Goal: Transaction & Acquisition: Purchase product/service

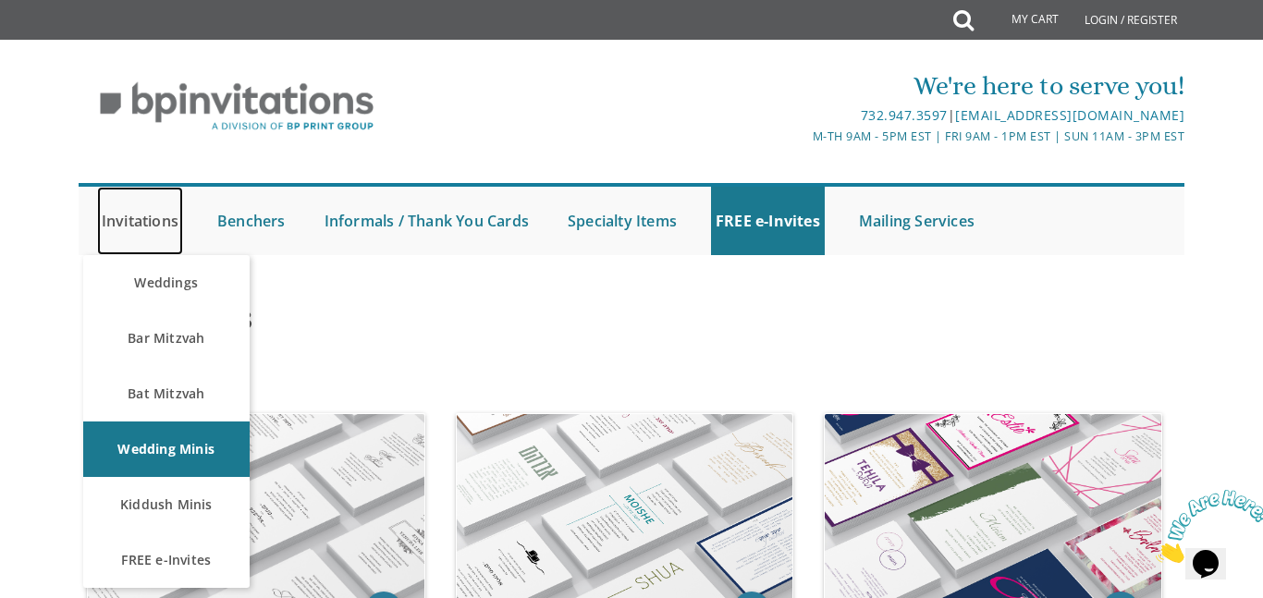
click at [121, 221] on link "Invitations" at bounding box center [140, 221] width 86 height 68
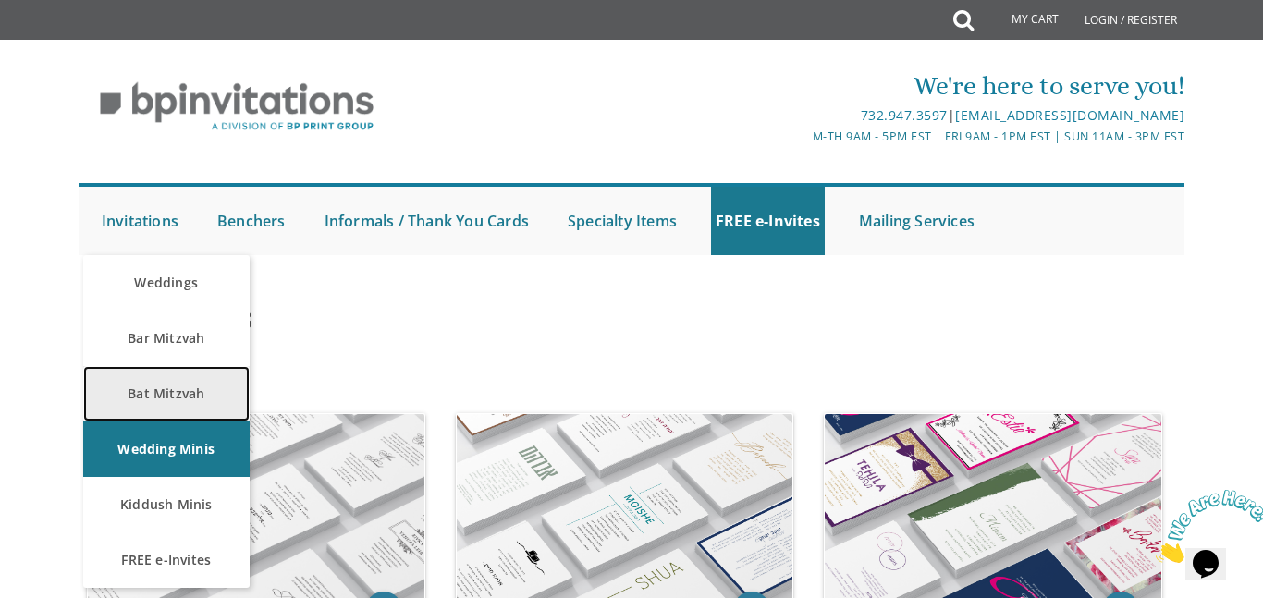
click at [155, 399] on link "Bat Mitzvah" at bounding box center [166, 393] width 166 height 55
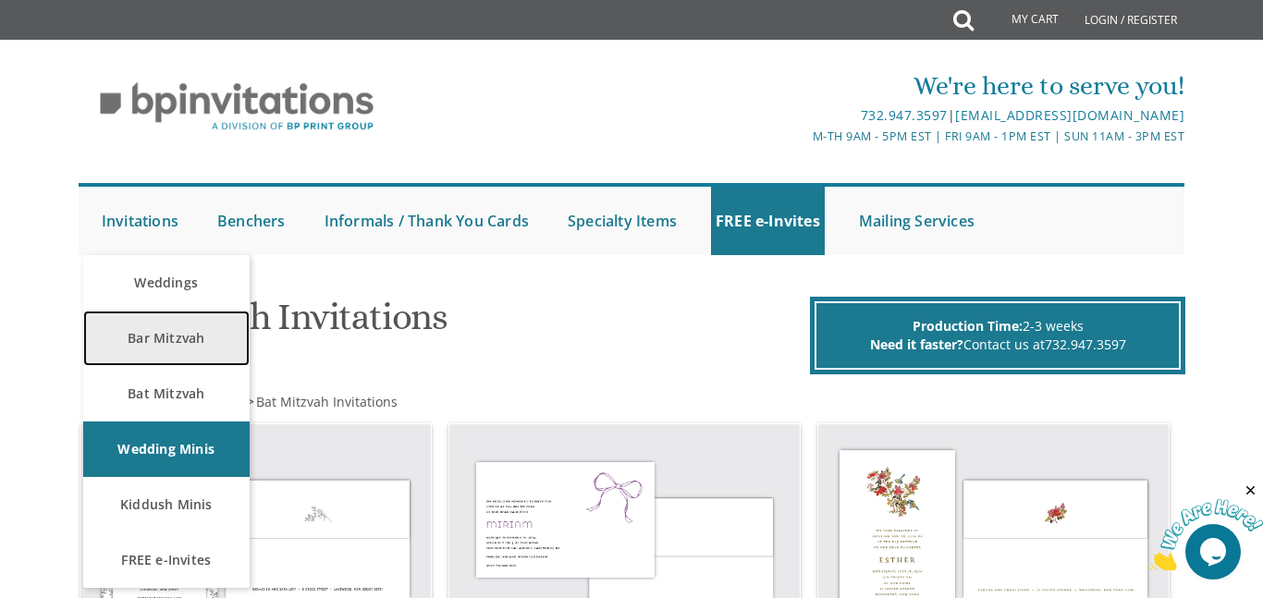
click at [153, 338] on link "Bar Mitzvah" at bounding box center [166, 338] width 166 height 55
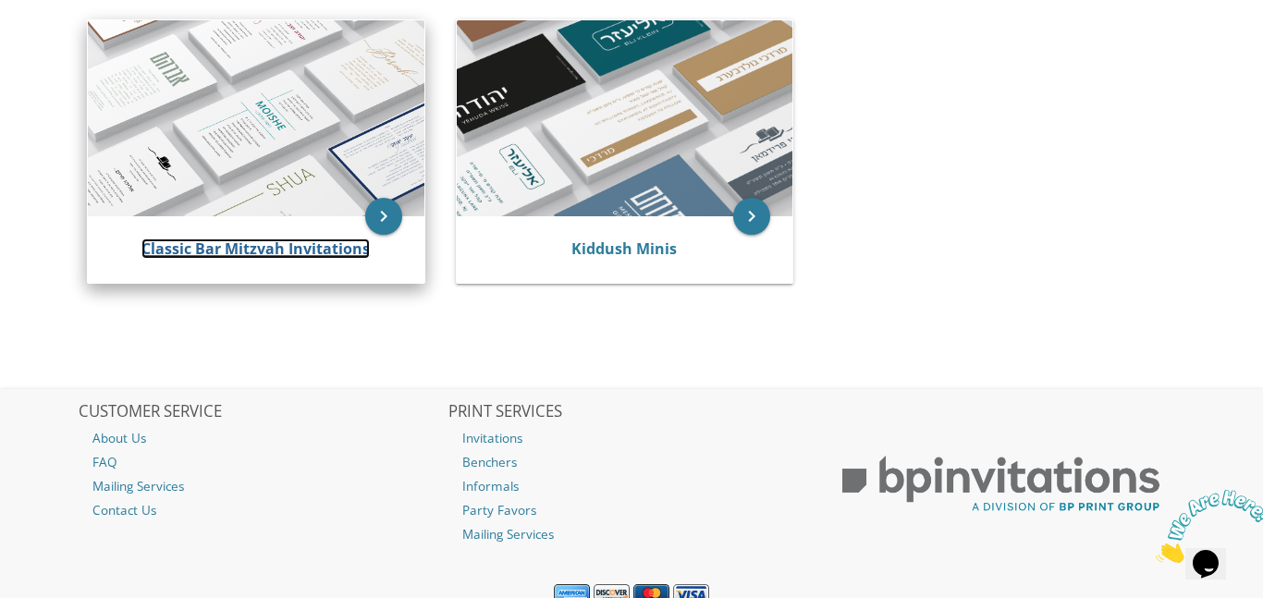
click at [207, 253] on link "Classic Bar Mitzvah Invitations" at bounding box center [255, 249] width 228 height 20
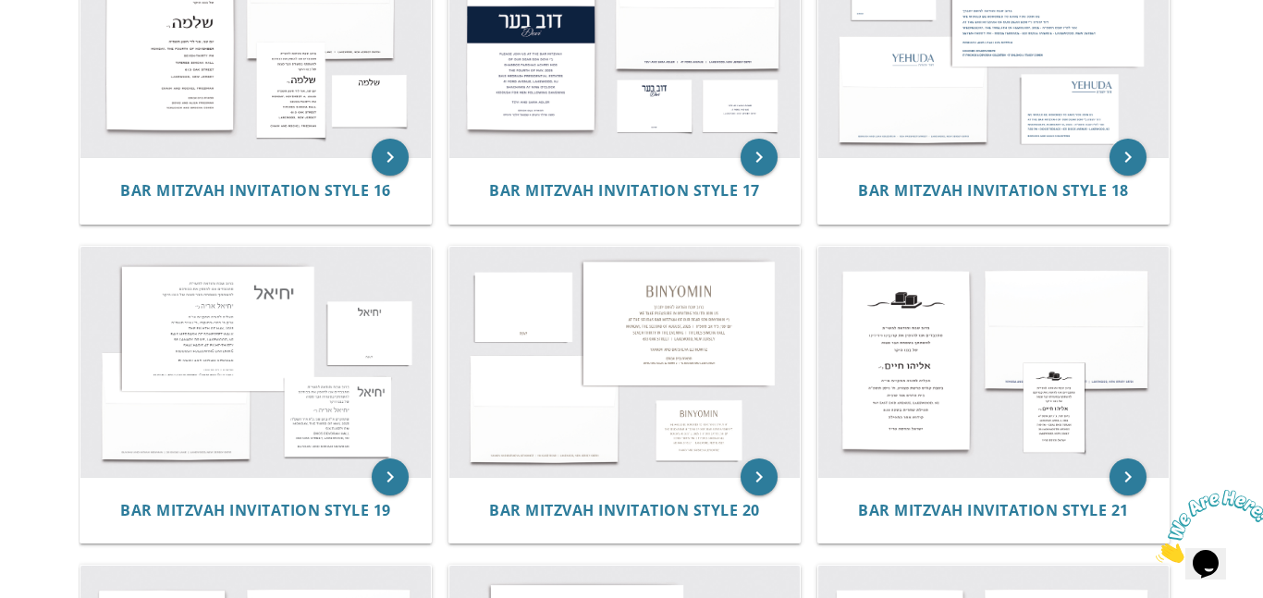
scroll to position [2172, 0]
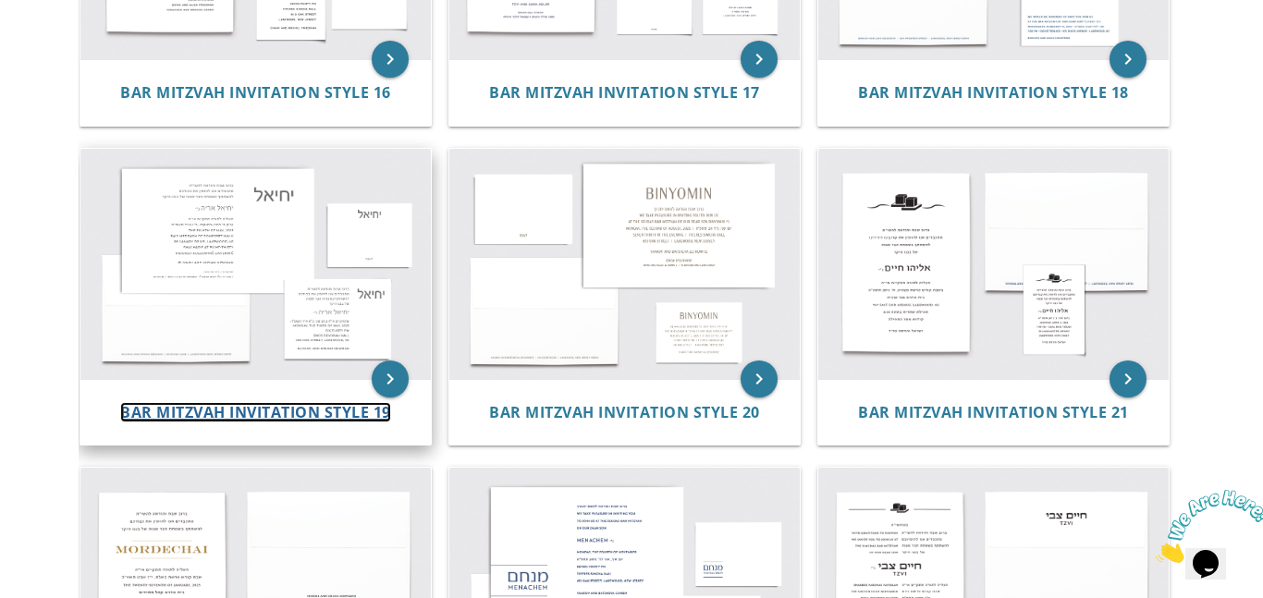
click at [235, 417] on span "Bar Mitzvah Invitation Style 19" at bounding box center [255, 412] width 271 height 20
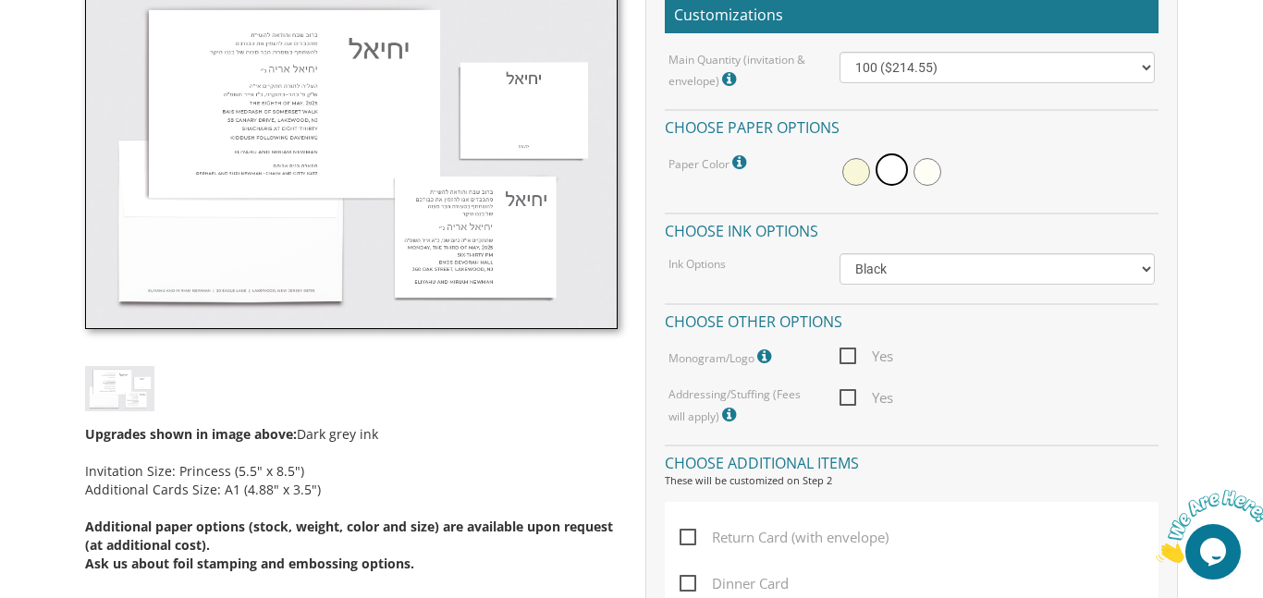
scroll to position [570, 0]
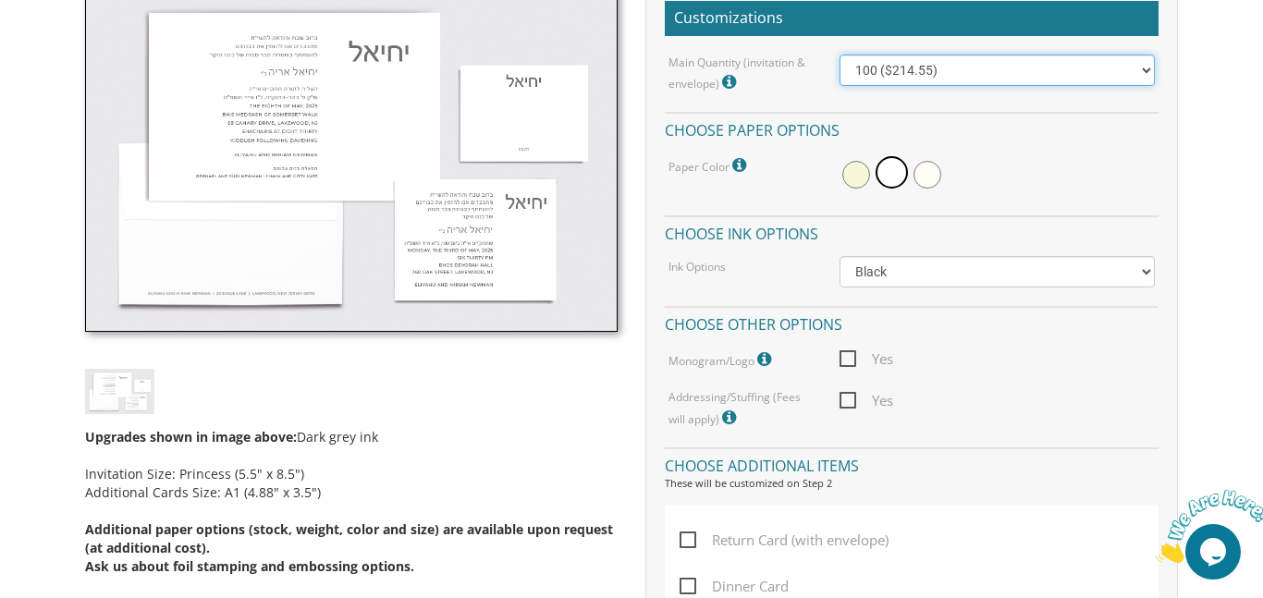
click at [1145, 68] on select "100 ($214.55) 200 ($254.60) 300 ($294.25) 400 ($333.55) 500 ($373.90) 600 ($413…" at bounding box center [997, 70] width 315 height 31
select select "200"
click at [840, 55] on select "100 ($214.55) 200 ($254.60) 300 ($294.25) 400 ($333.55) 500 ($373.90) 600 ($413…" at bounding box center [997, 70] width 315 height 31
click at [1145, 71] on select "100 ($214.55) 200 ($254.60) 300 ($294.25) 400 ($333.55) 500 ($373.90) 600 ($413…" at bounding box center [997, 70] width 315 height 31
click at [840, 55] on select "100 ($214.55) 200 ($254.60) 300 ($294.25) 400 ($333.55) 500 ($373.90) 600 ($413…" at bounding box center [997, 70] width 315 height 31
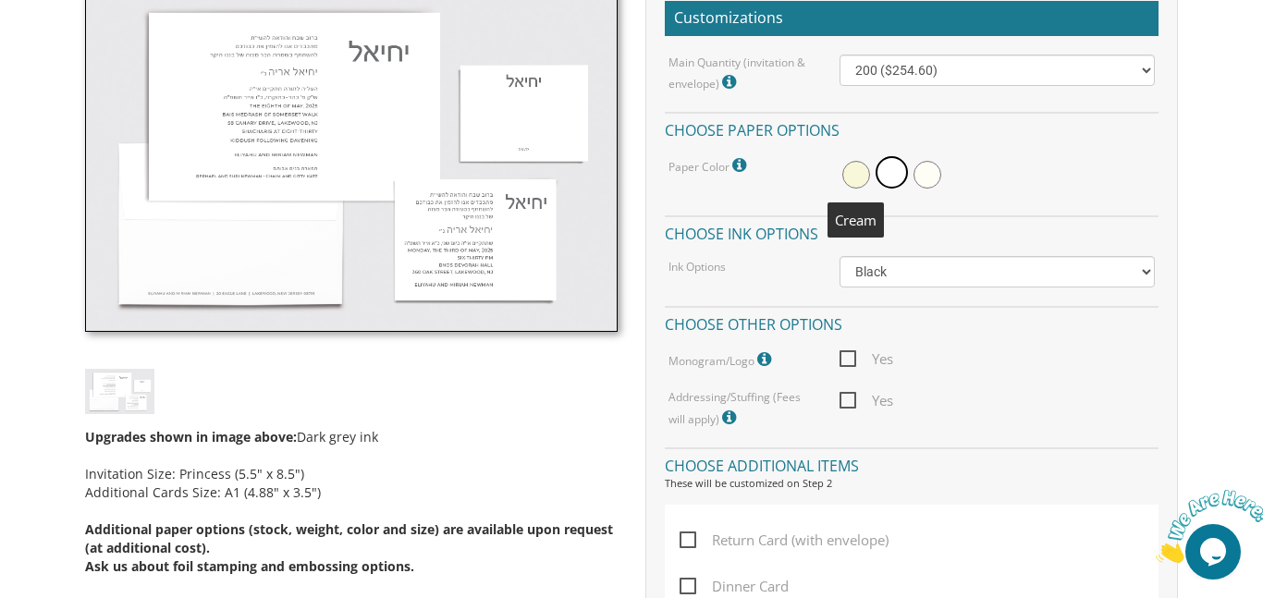
click at [860, 177] on span at bounding box center [856, 175] width 28 height 28
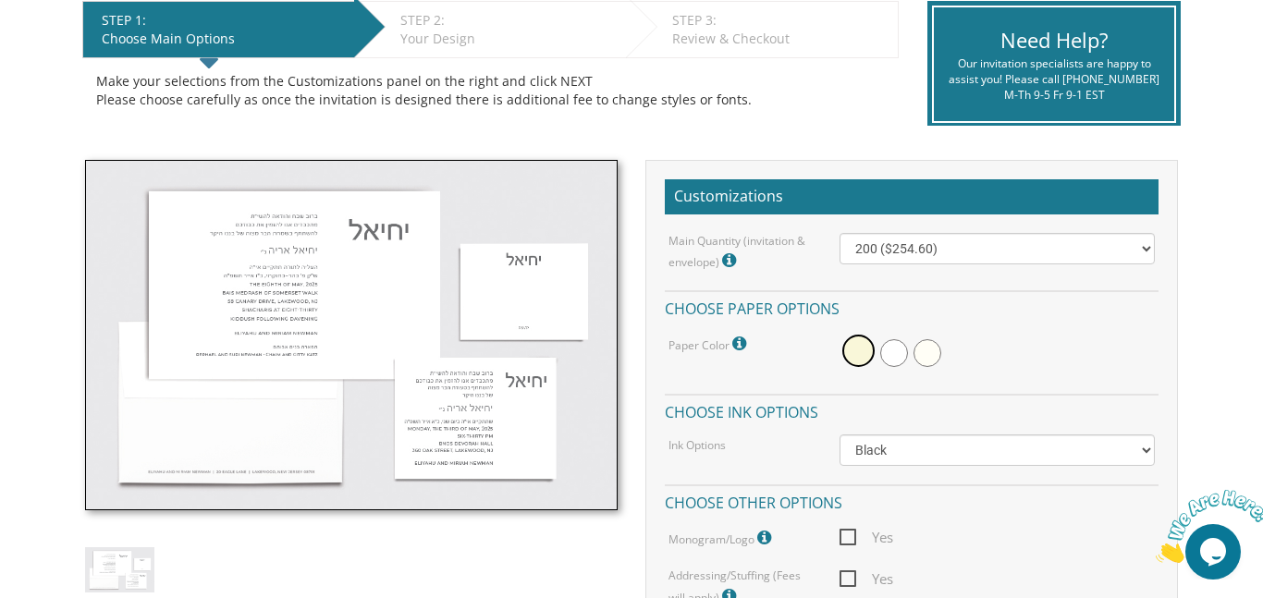
scroll to position [389, 0]
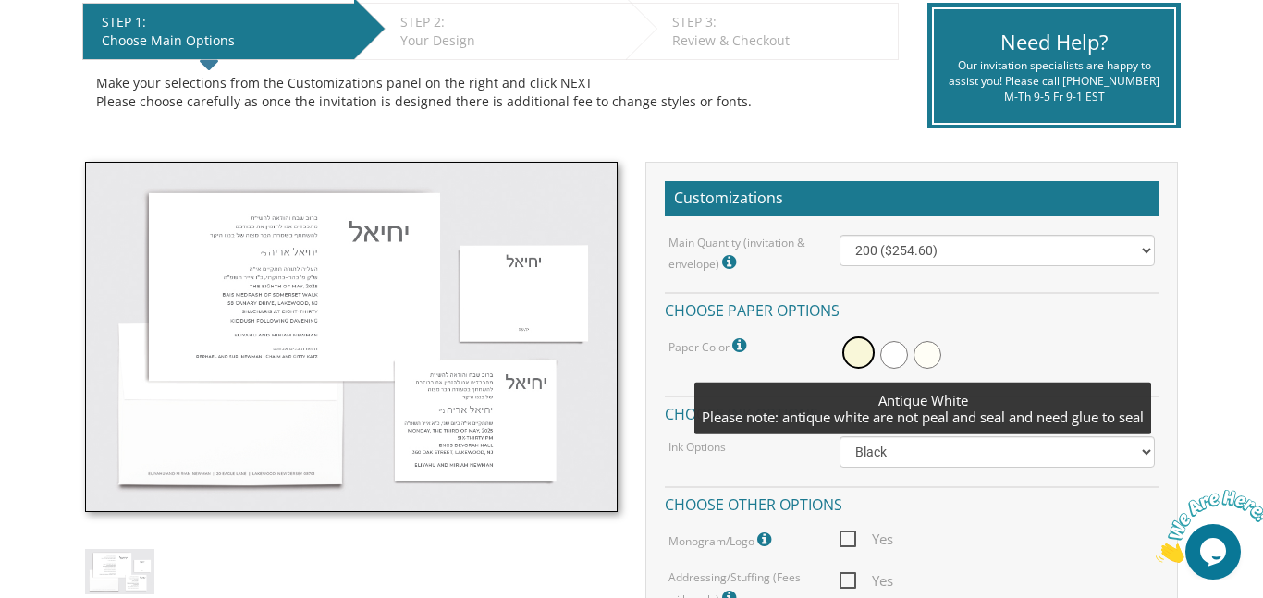
click at [939, 359] on span at bounding box center [928, 355] width 28 height 28
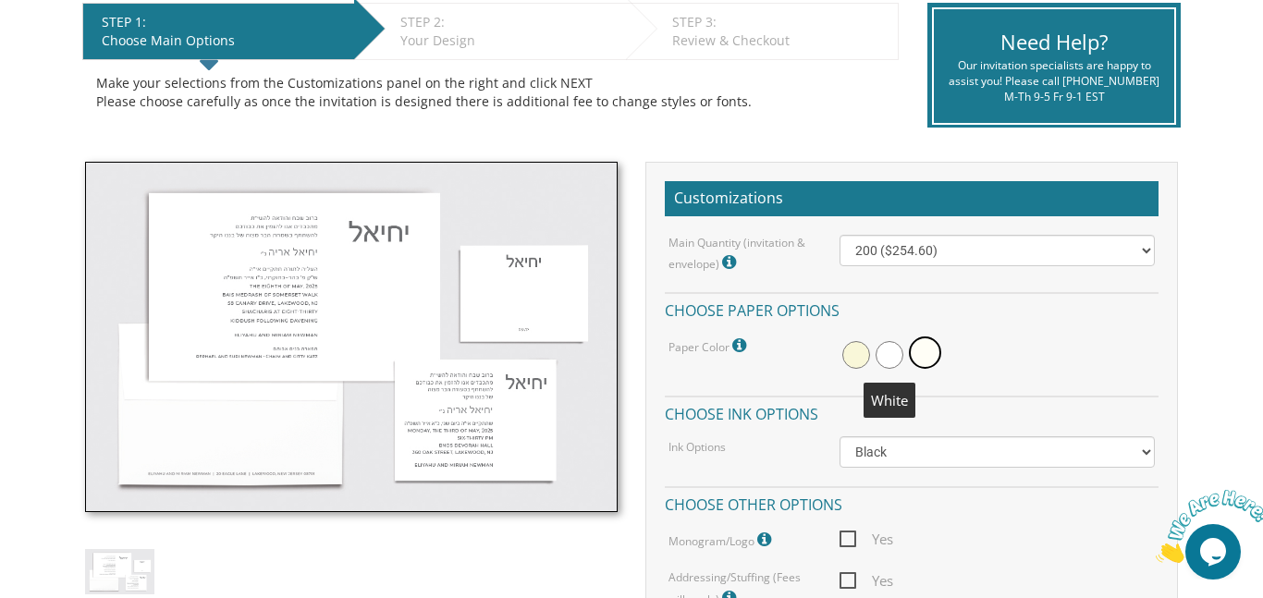
click at [890, 362] on span at bounding box center [890, 355] width 28 height 28
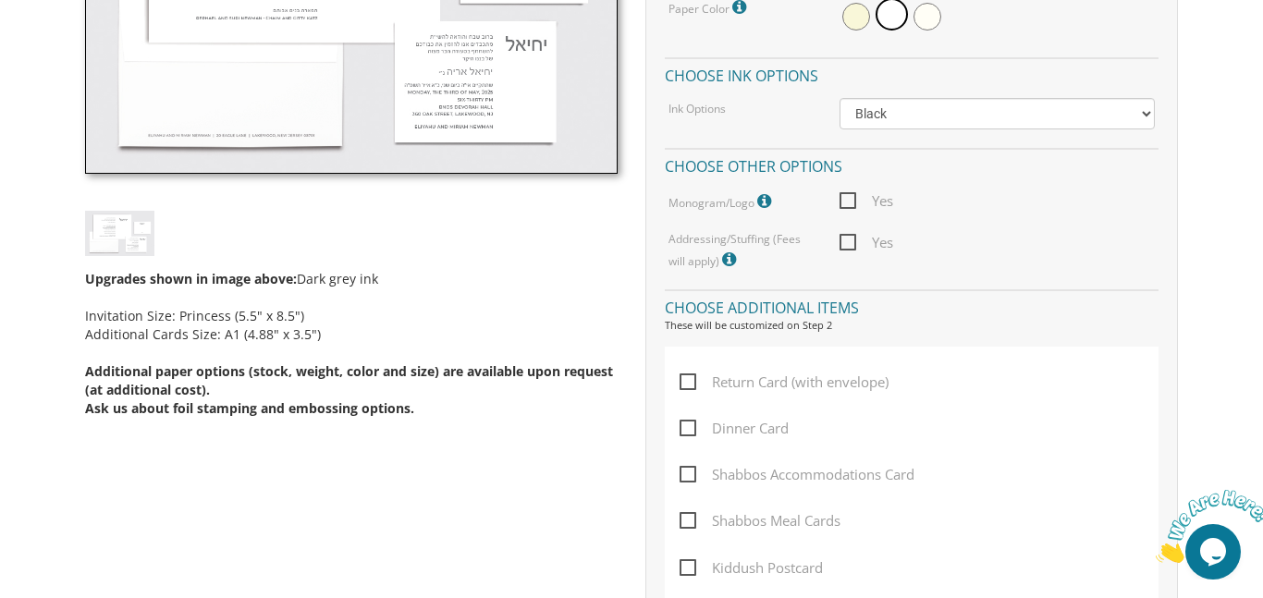
scroll to position [751, 0]
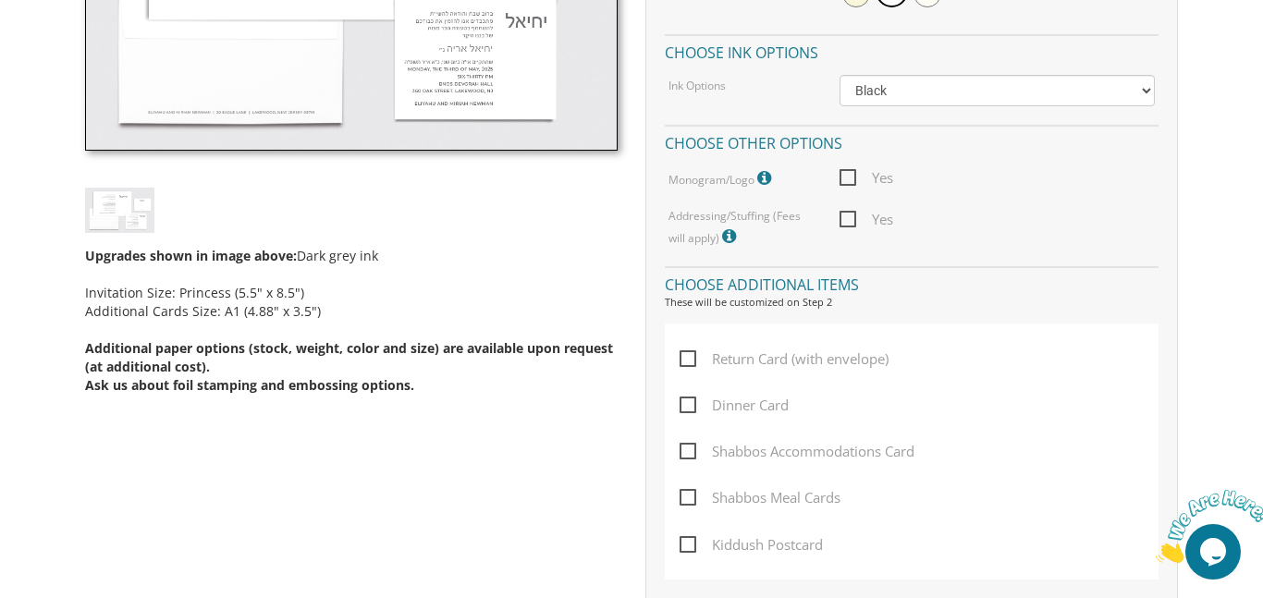
click at [843, 223] on span "Yes" at bounding box center [867, 219] width 54 height 23
click at [843, 223] on input "Yes" at bounding box center [846, 218] width 12 height 12
checkbox input "true"
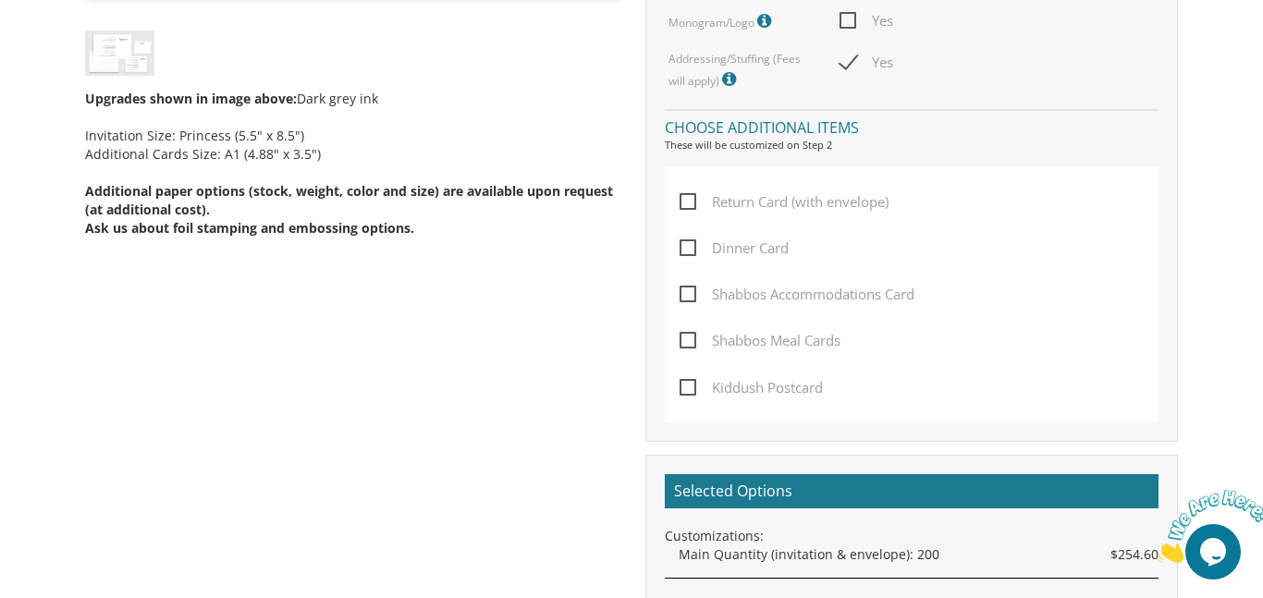
scroll to position [851, 0]
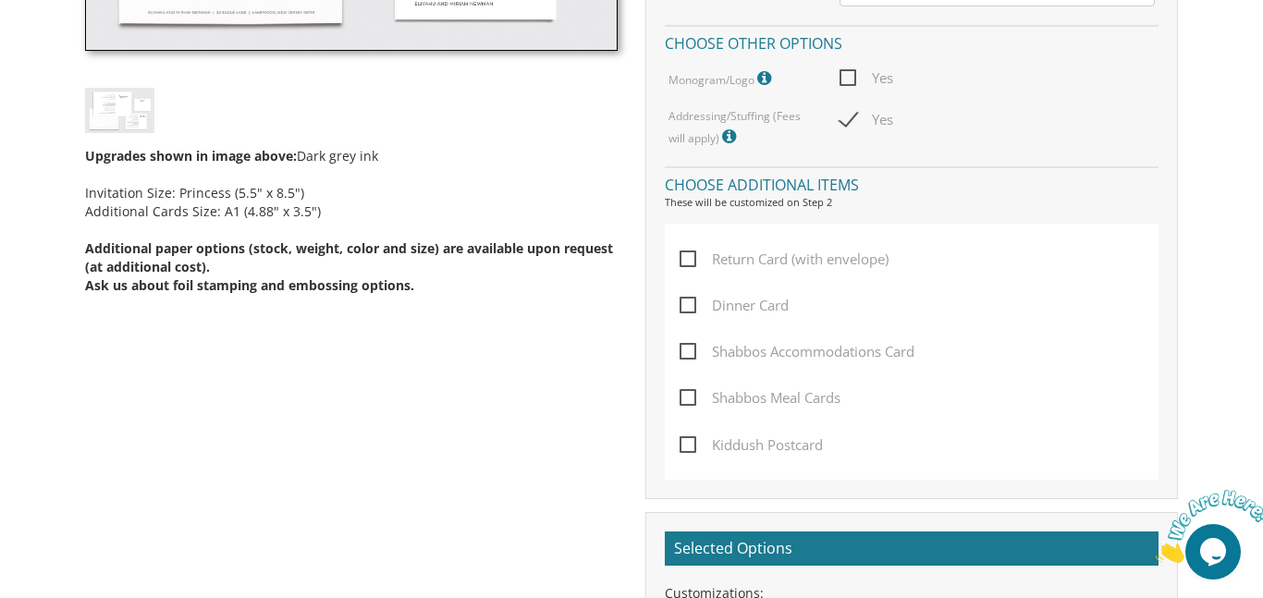
click at [694, 264] on span "Return Card (with envelope)" at bounding box center [784, 259] width 209 height 23
click at [692, 264] on input "Return Card (with envelope)" at bounding box center [686, 258] width 12 height 12
checkbox input "true"
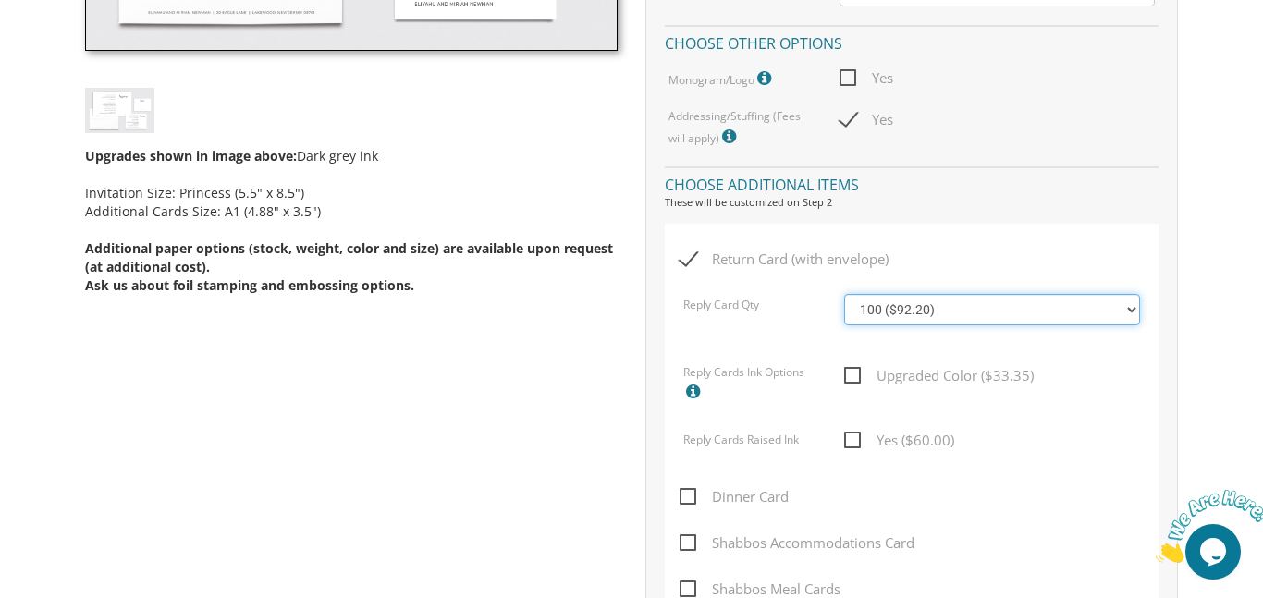
click at [1133, 302] on select "100 ($92.20) 200 ($119.30) 300 ($141.90) 400 ($168.75) 500 ($191.00) 600 ($217.…" at bounding box center [991, 309] width 295 height 31
select select "200"
click at [844, 294] on select "100 ($92.20) 200 ($119.30) 300 ($141.90) 400 ($168.75) 500 ($191.00) 600 ($217.…" at bounding box center [991, 309] width 295 height 31
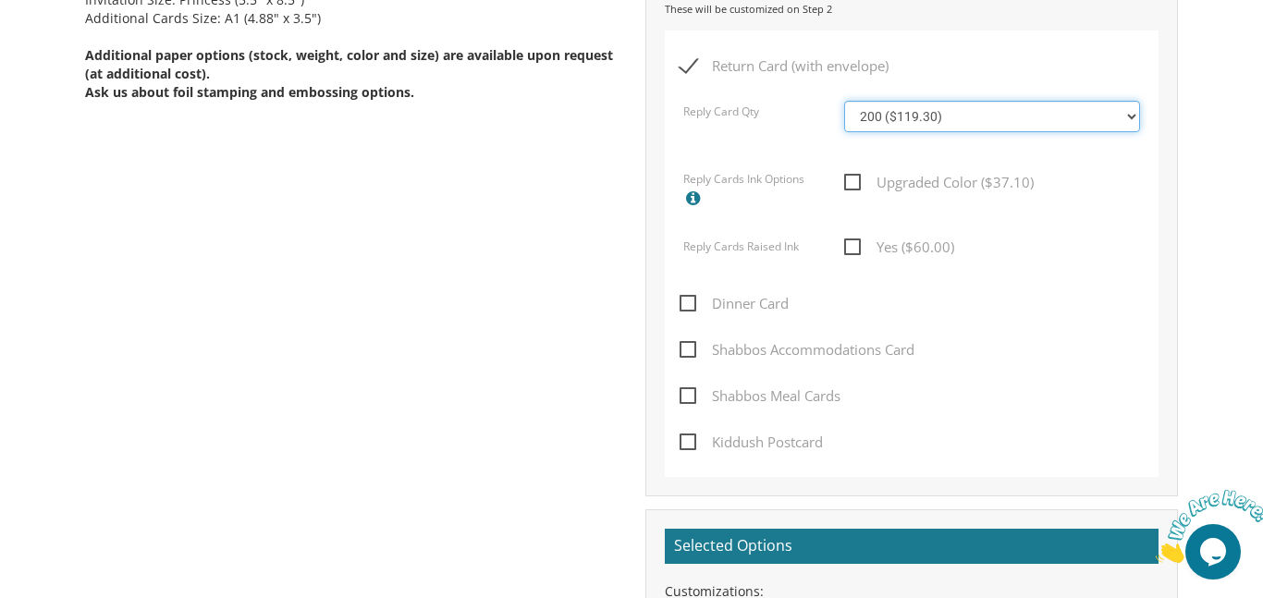
scroll to position [1045, 0]
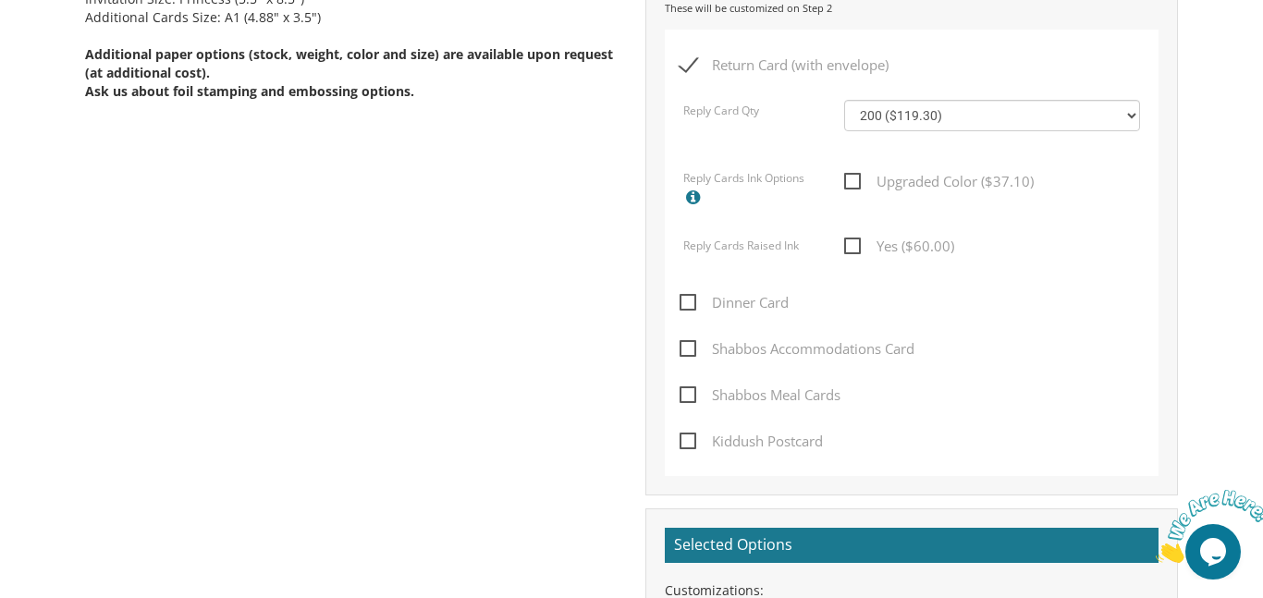
click at [736, 302] on span "Dinner Card" at bounding box center [734, 302] width 109 height 23
click at [692, 302] on input "Dinner Card" at bounding box center [686, 301] width 12 height 12
checkbox input "true"
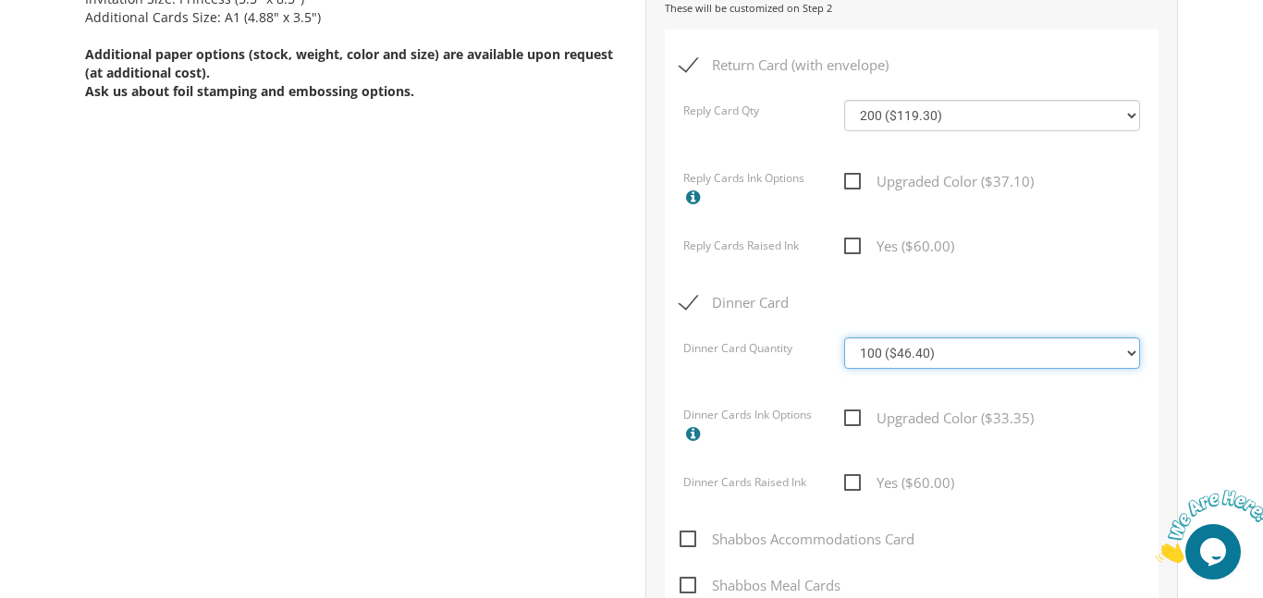
click at [1132, 350] on select "100 ($46.40) 200 ($55.20) 300 ($61.85) 400 ($70.60) 500 ($77.20) 600 ($85.95) 7…" at bounding box center [991, 353] width 295 height 31
select select "200"
click at [844, 338] on select "100 ($46.40) 200 ($55.20) 300 ($61.85) 400 ($70.60) 500 ($77.20) 600 ($85.95) 7…" at bounding box center [991, 353] width 295 height 31
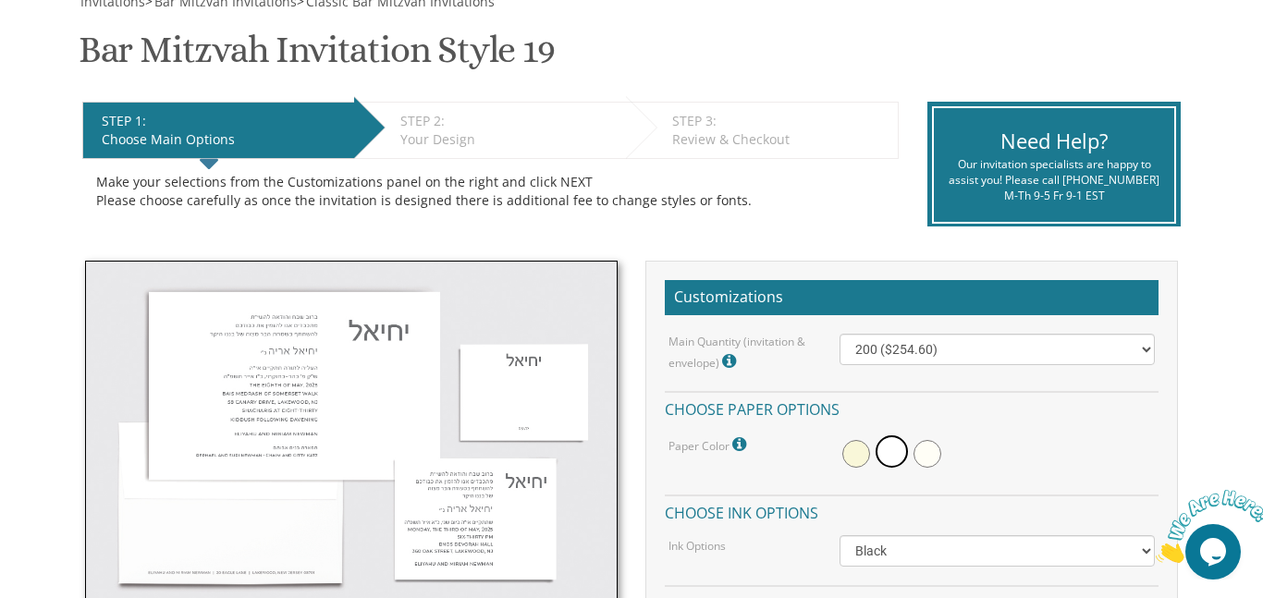
scroll to position [247, 0]
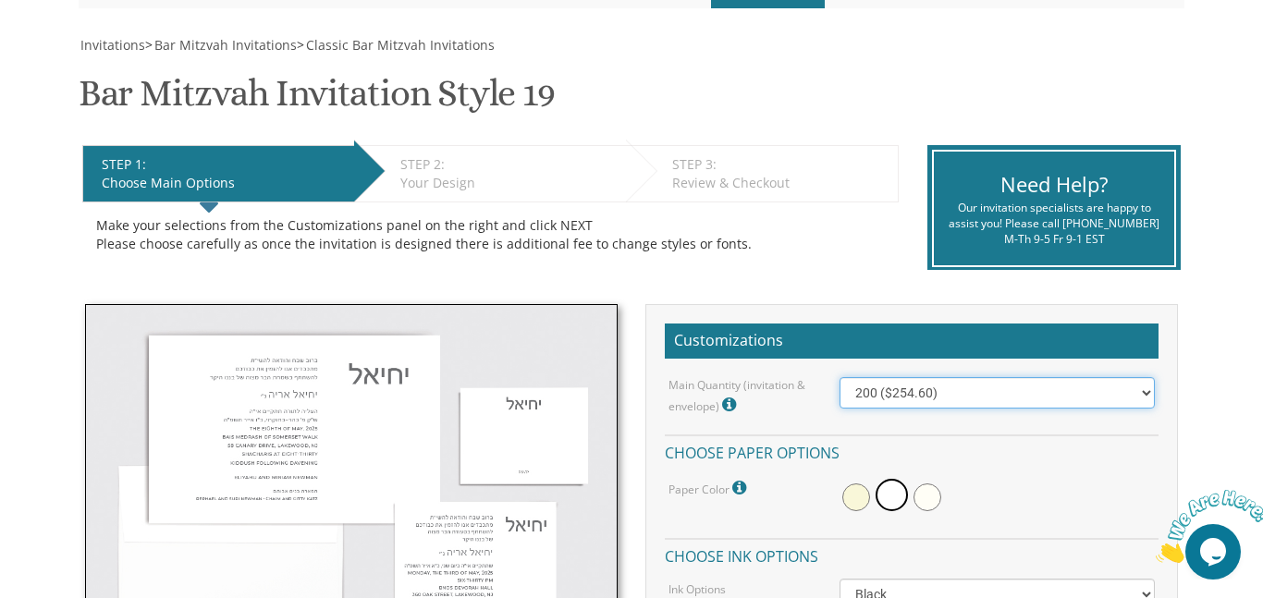
click at [1150, 390] on select "100 ($214.55) 200 ($254.60) 300 ($294.25) 400 ($333.55) 500 ($373.90) 600 ($413…" at bounding box center [997, 392] width 315 height 31
select select "300"
click at [840, 377] on select "100 ($214.55) 200 ($254.60) 300 ($294.25) 400 ($333.55) 500 ($373.90) 600 ($413…" at bounding box center [997, 392] width 315 height 31
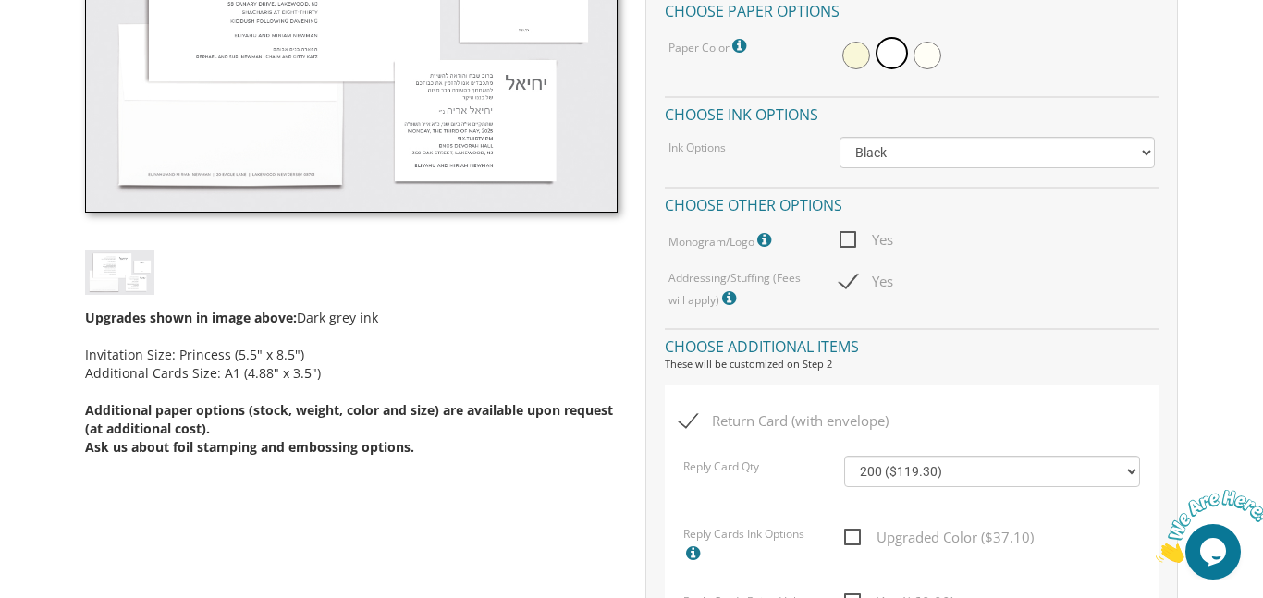
scroll to position [718, 0]
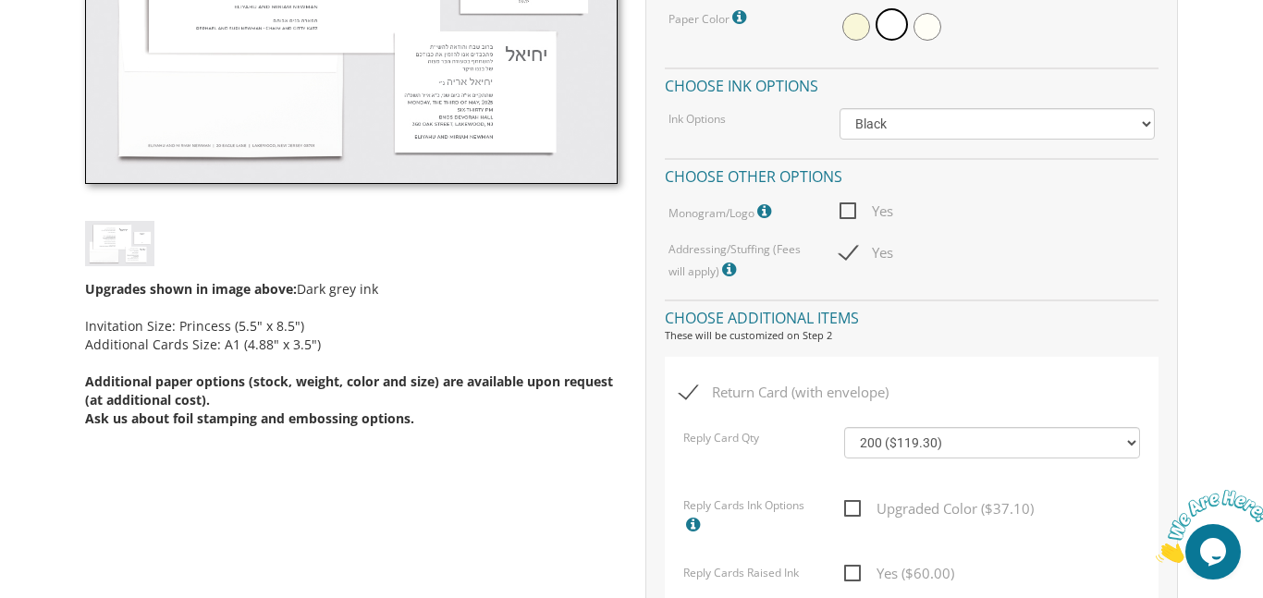
click at [730, 271] on icon at bounding box center [731, 270] width 18 height 17
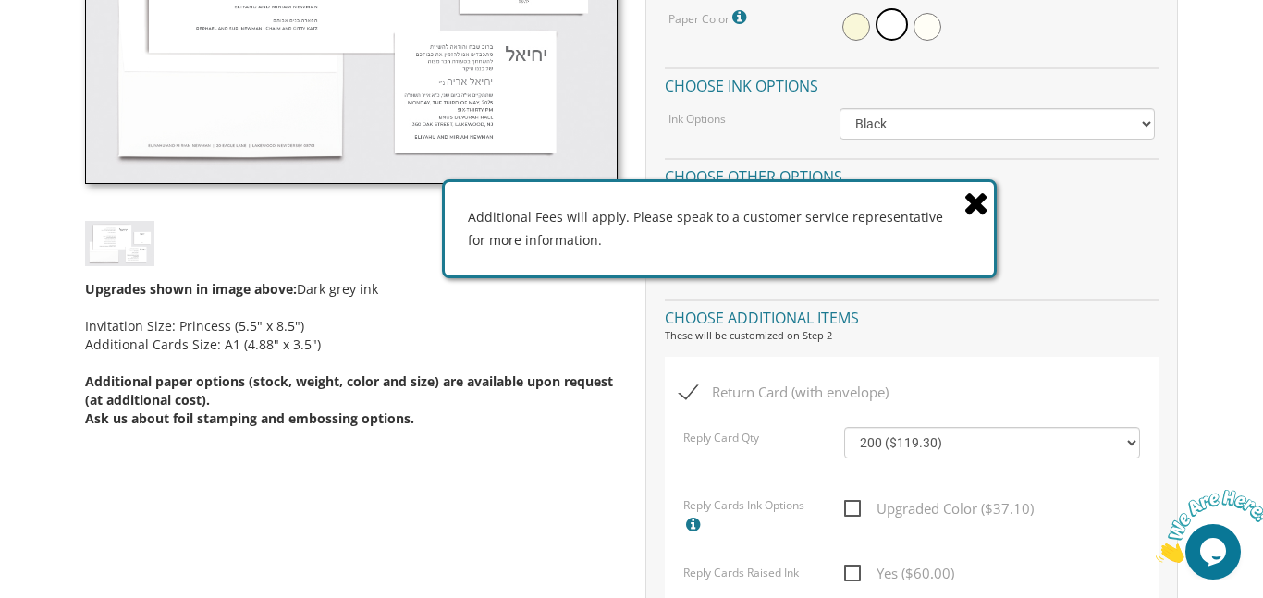
click at [978, 203] on icon at bounding box center [977, 203] width 26 height 32
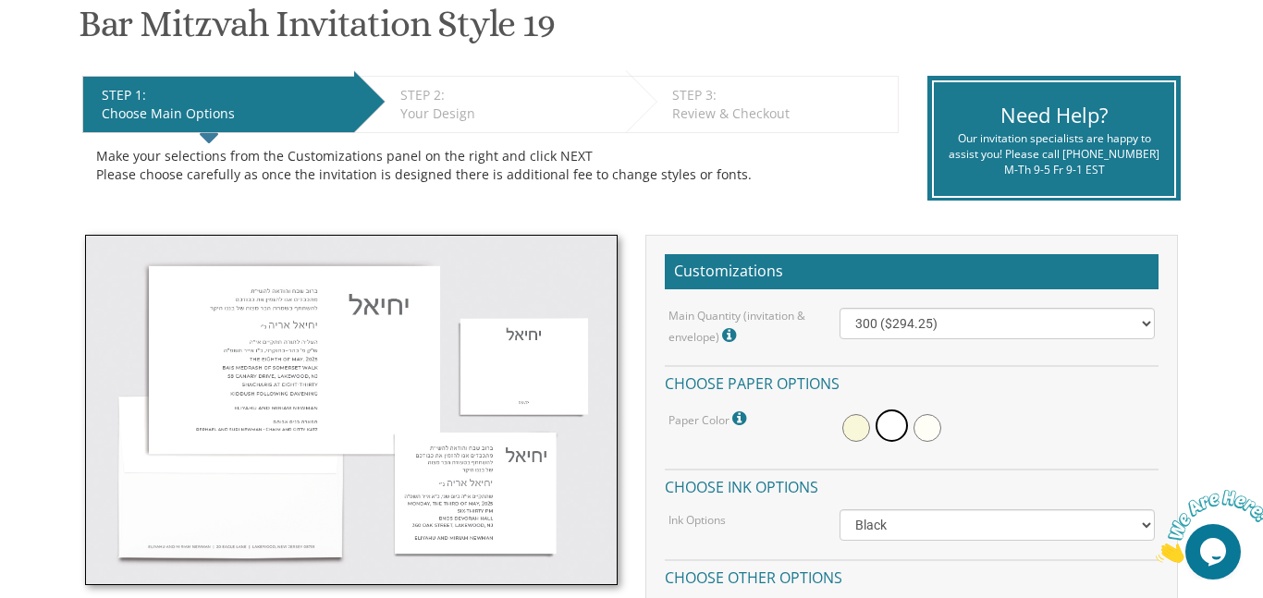
scroll to position [315, 0]
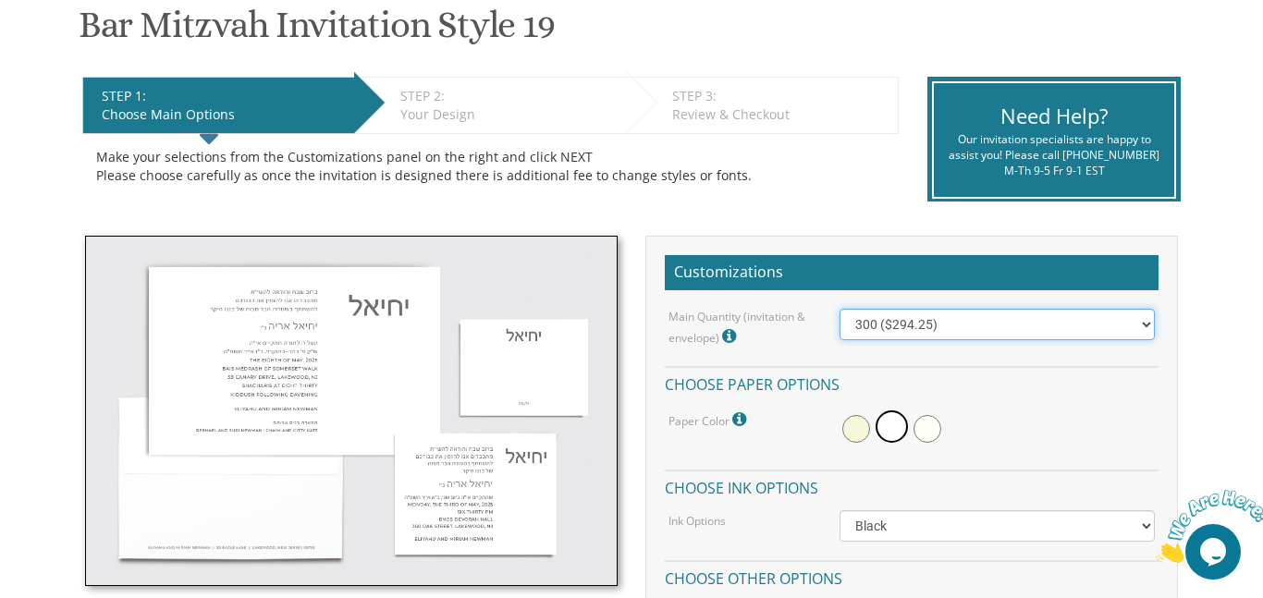
click at [1136, 320] on select "100 ($214.55) 200 ($254.60) 300 ($294.25) 400 ($333.55) 500 ($373.90) 600 ($413…" at bounding box center [997, 324] width 315 height 31
click at [963, 323] on select "100 ($214.55) 200 ($254.60) 300 ($294.25) 400 ($333.55) 500 ($373.90) 600 ($413…" at bounding box center [997, 324] width 315 height 31
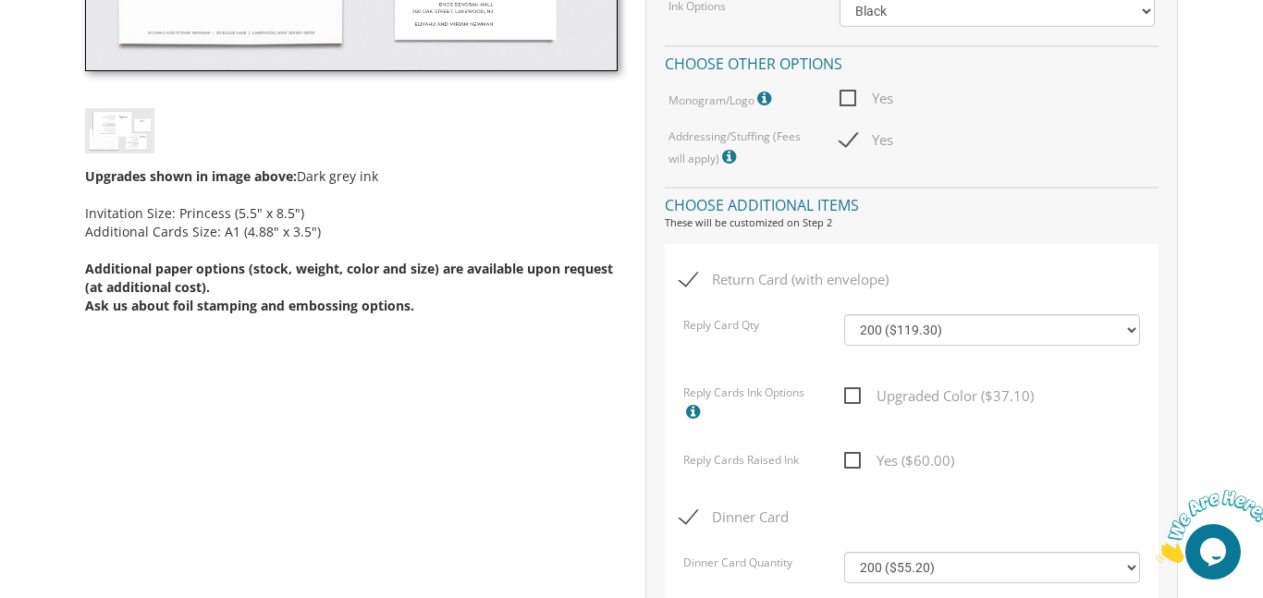
scroll to position [840, 0]
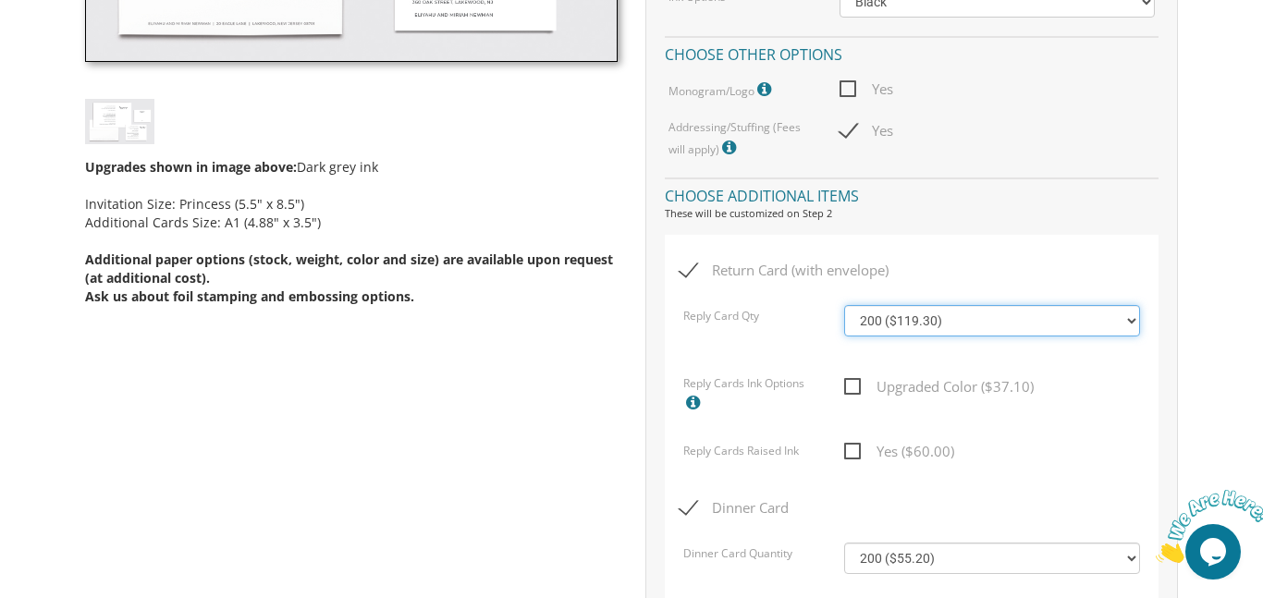
click at [1138, 323] on select "100 ($92.20) 200 ($119.30) 300 ($141.90) 400 ($168.75) 500 ($191.00) 600 ($217.…" at bounding box center [991, 320] width 295 height 31
click at [991, 315] on select "100 ($92.20) 200 ($119.30) 300 ($141.90) 400 ($168.75) 500 ($191.00) 600 ($217.…" at bounding box center [991, 320] width 295 height 31
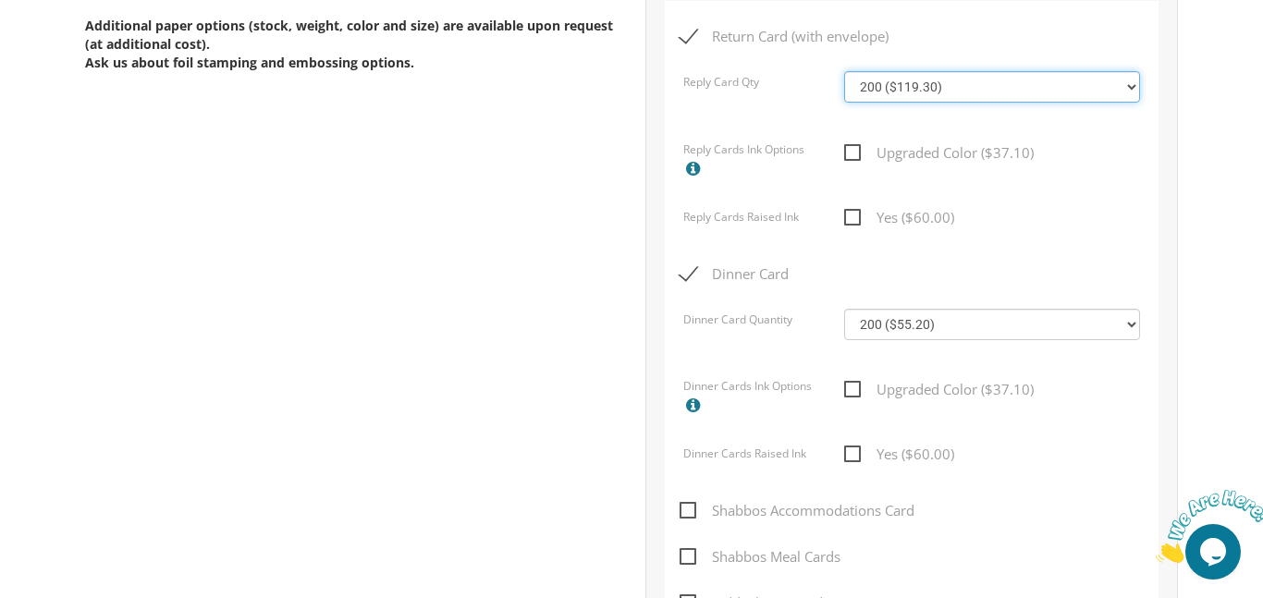
scroll to position [1127, 0]
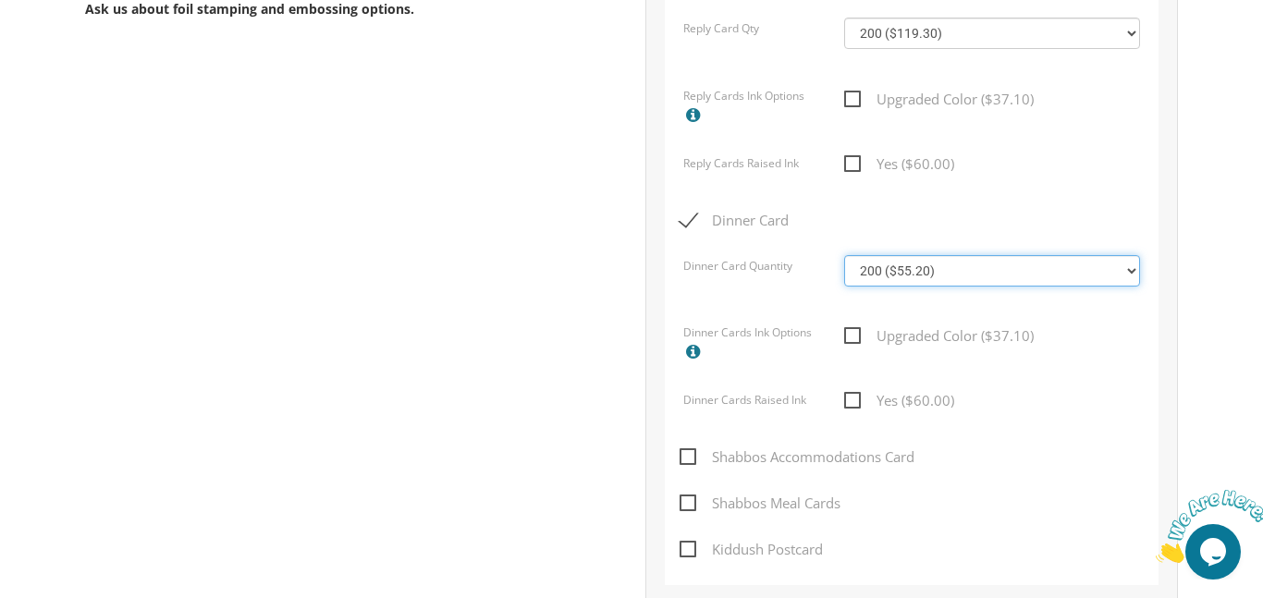
click at [1135, 268] on select "100 ($46.40) 200 ($55.20) 300 ($61.85) 400 ($70.60) 500 ($77.20) 600 ($85.95) 7…" at bounding box center [991, 270] width 295 height 31
click at [1028, 203] on div "Return Card (with envelope) Reply Card Qty 100 ($92.20) 200 ($119.30) 300 ($141…" at bounding box center [912, 266] width 494 height 638
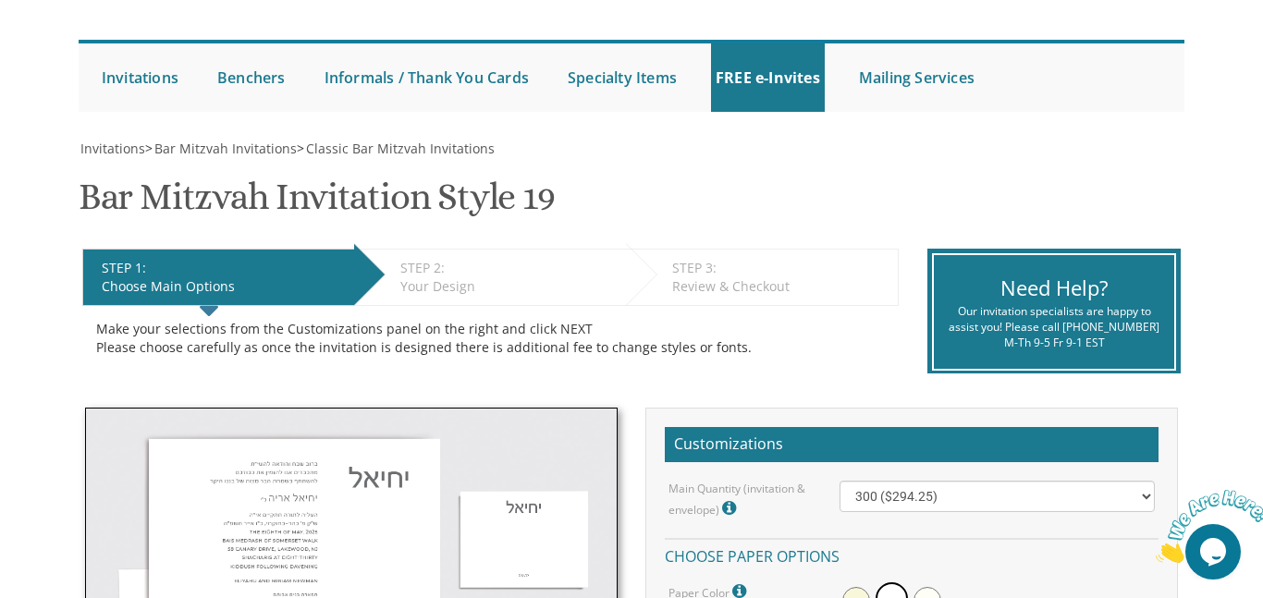
scroll to position [0, 0]
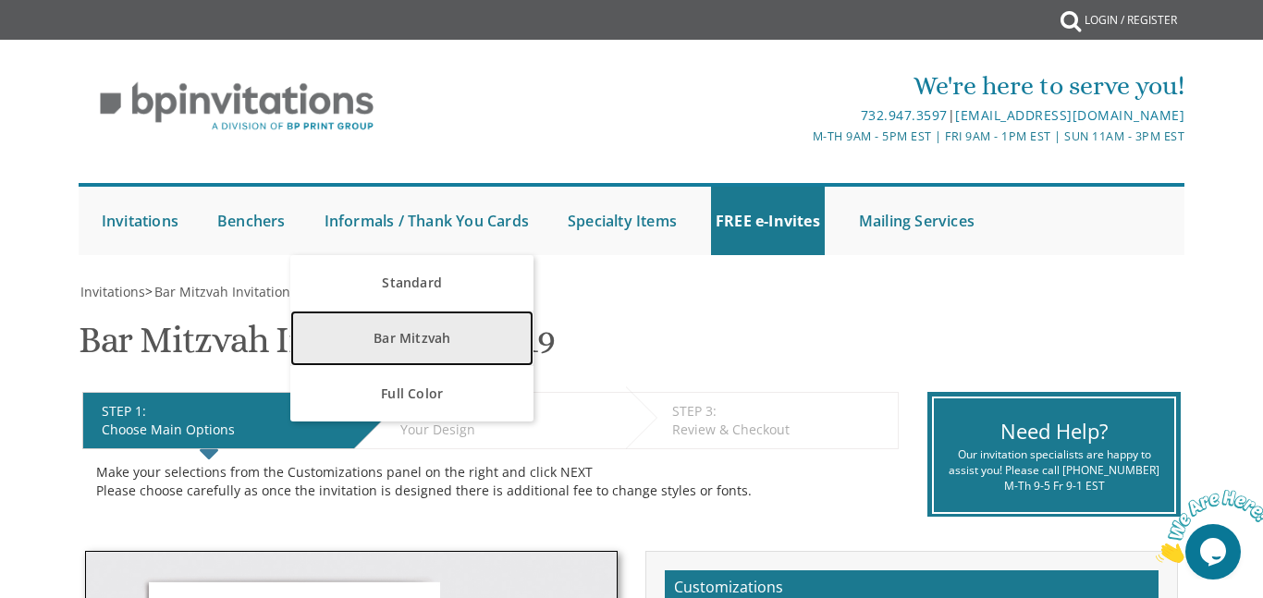
click at [399, 338] on link "Bar Mitzvah" at bounding box center [411, 338] width 243 height 55
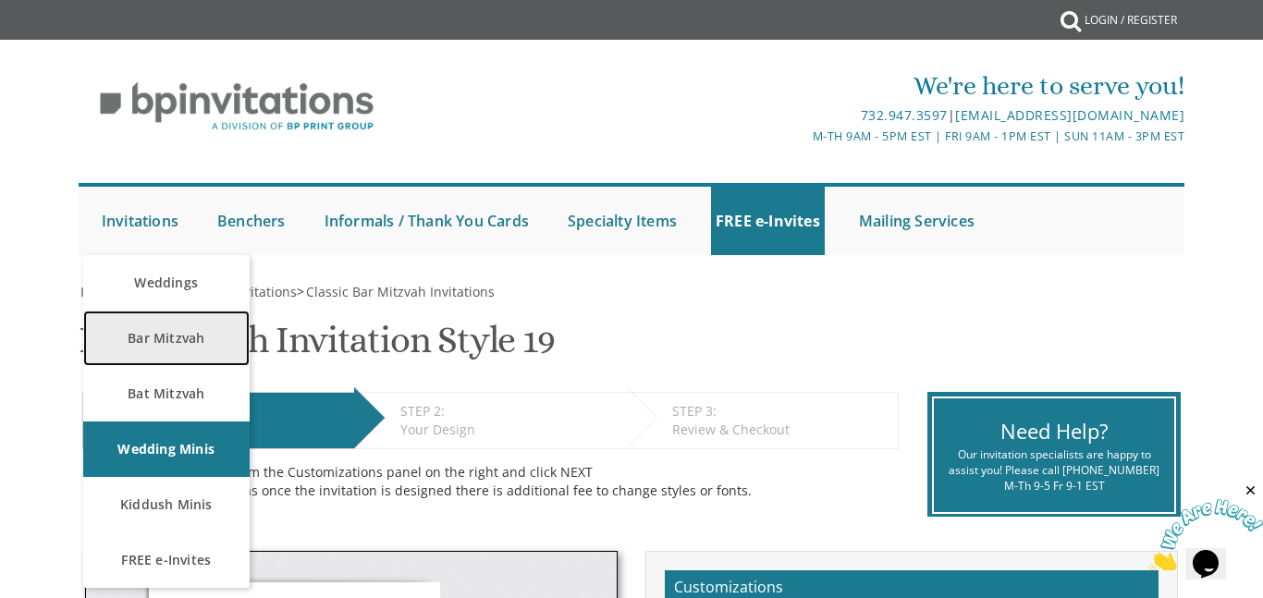
click at [171, 338] on link "Bar Mitzvah" at bounding box center [166, 338] width 166 height 55
click at [183, 345] on link "Bar Mitzvah" at bounding box center [166, 338] width 166 height 55
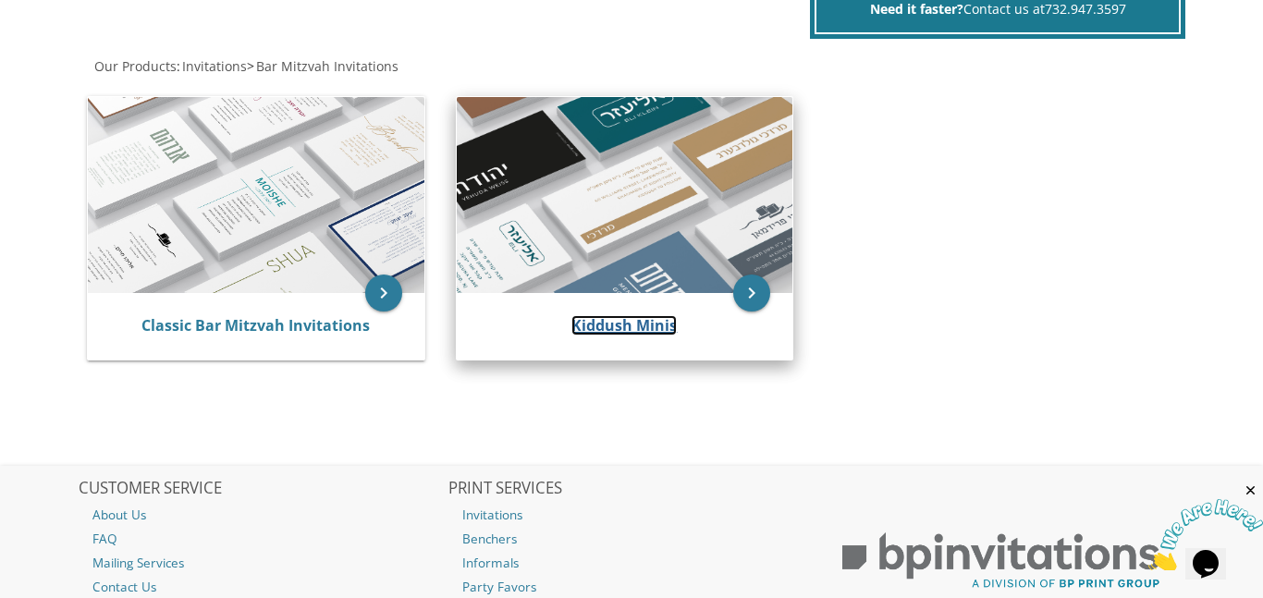
click at [618, 331] on link "Kiddush Minis" at bounding box center [623, 325] width 105 height 20
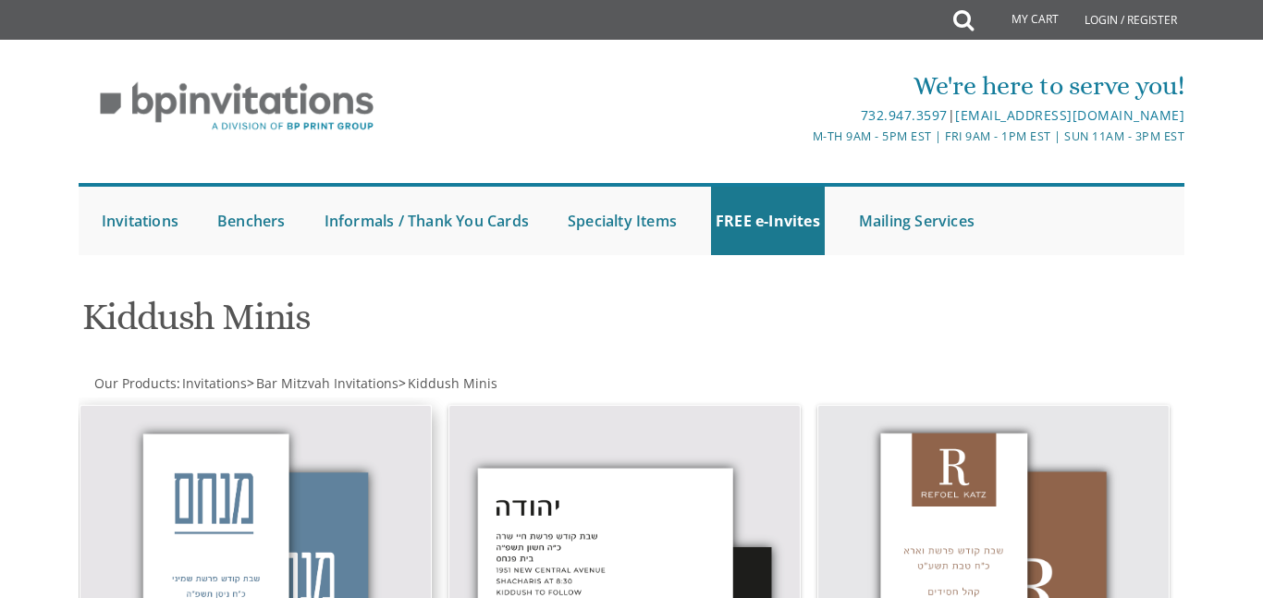
scroll to position [259, 0]
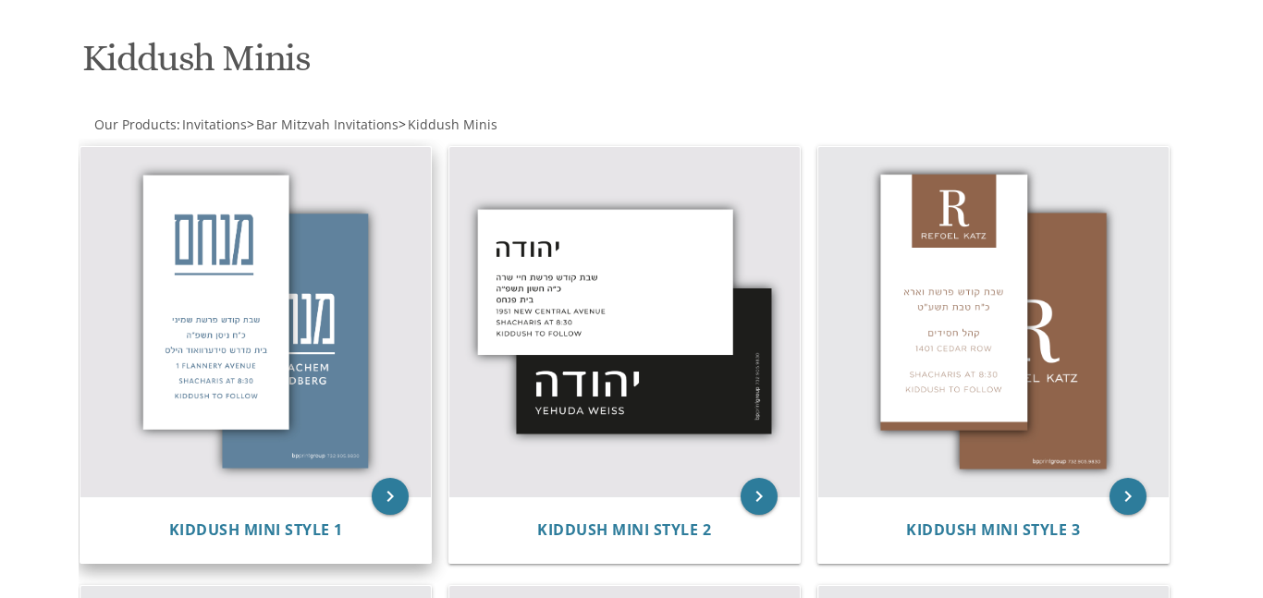
click at [218, 178] on img at bounding box center [255, 322] width 350 height 350
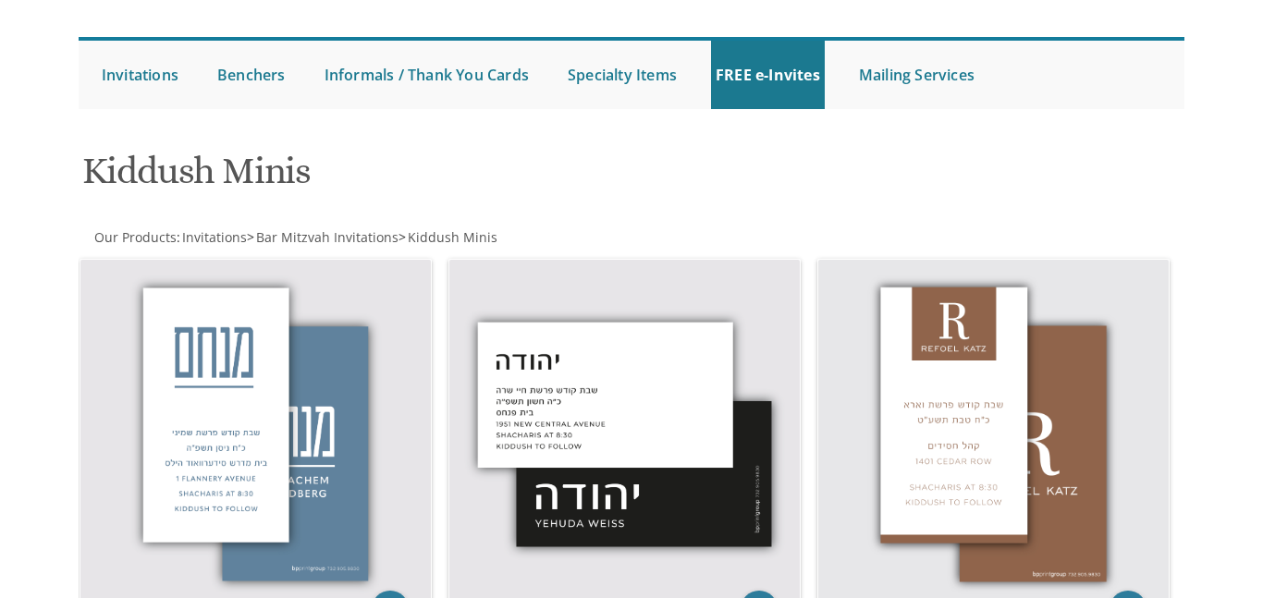
scroll to position [0, 0]
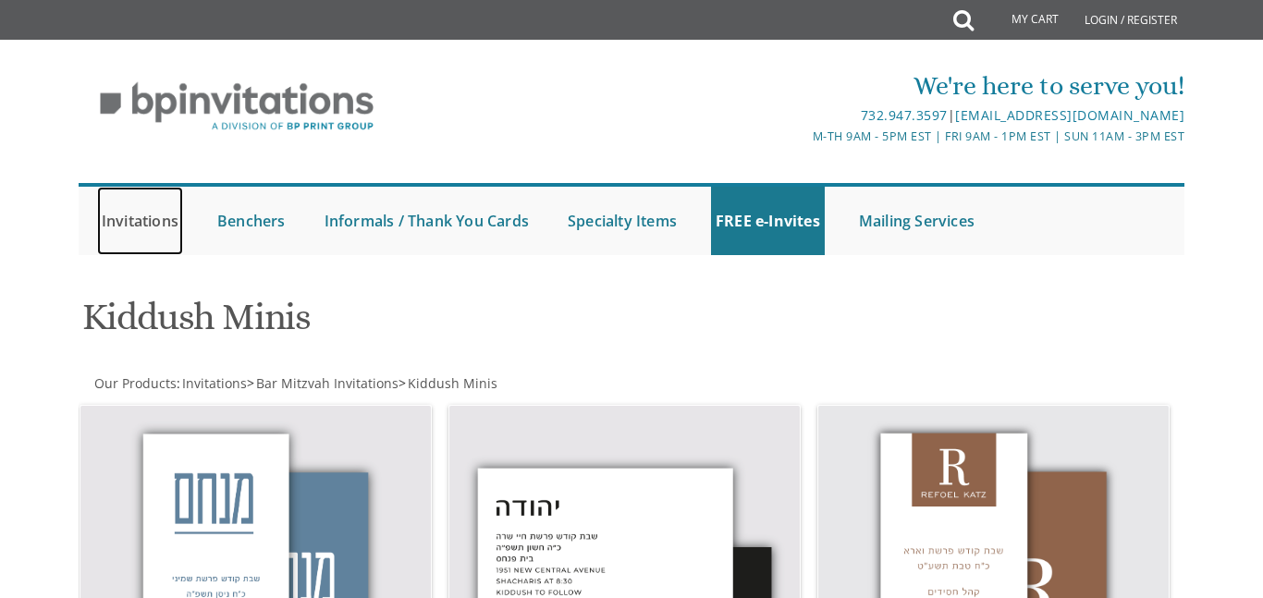
click at [129, 215] on link "Invitations" at bounding box center [140, 221] width 86 height 68
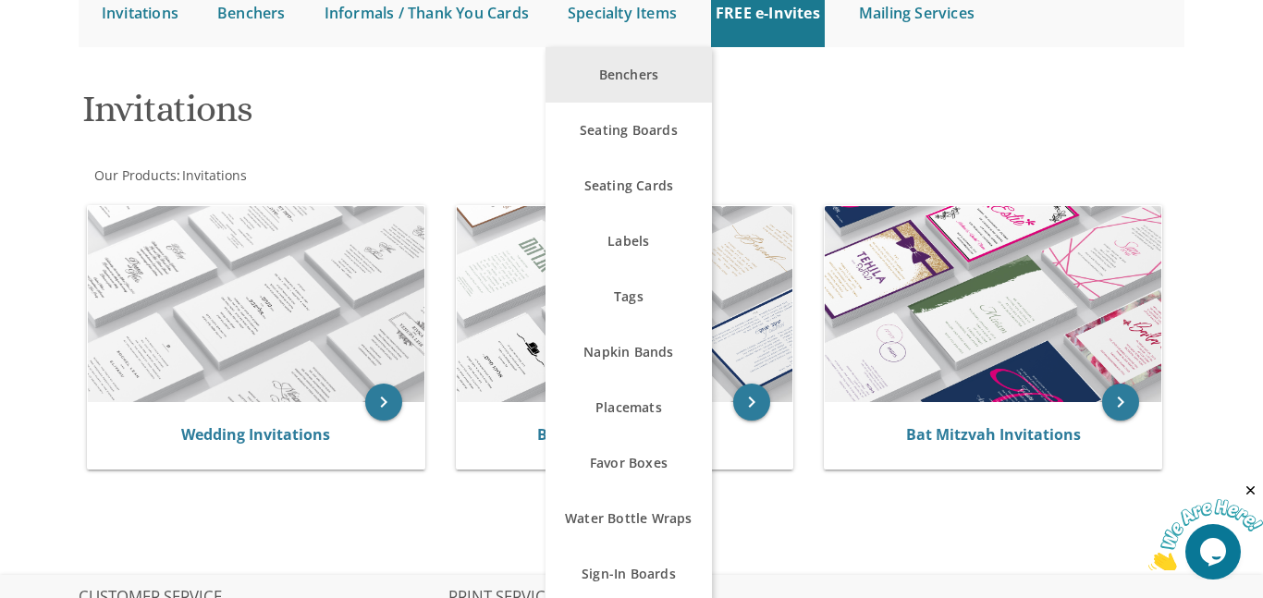
scroll to position [204, 0]
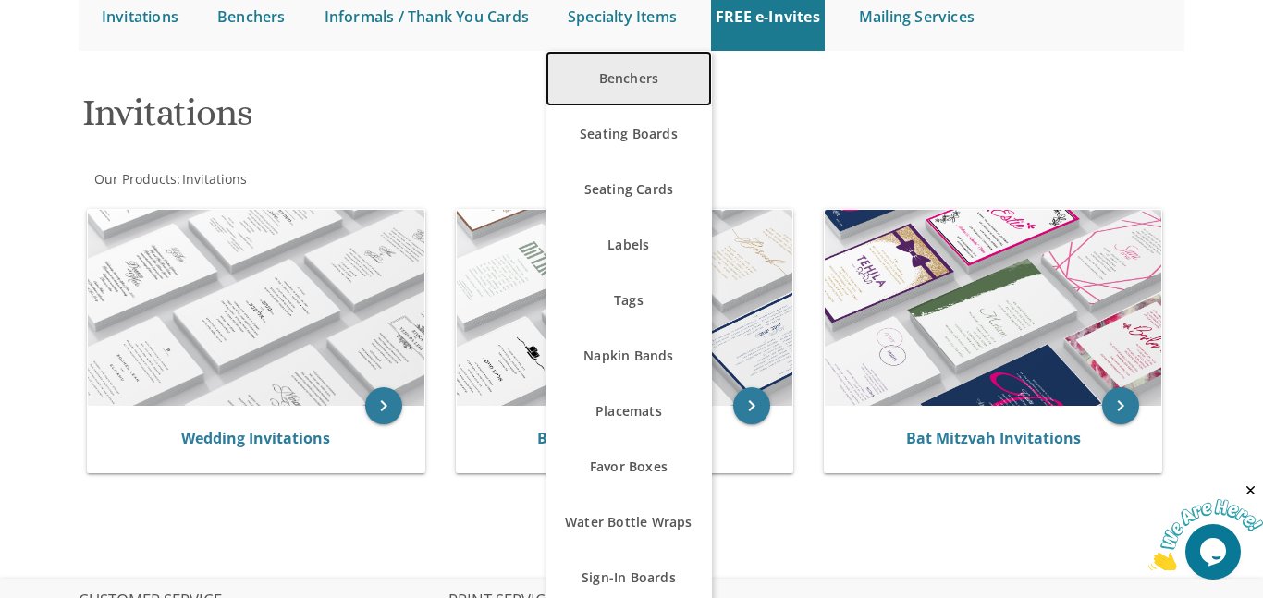
click at [630, 79] on link "Benchers" at bounding box center [629, 78] width 166 height 55
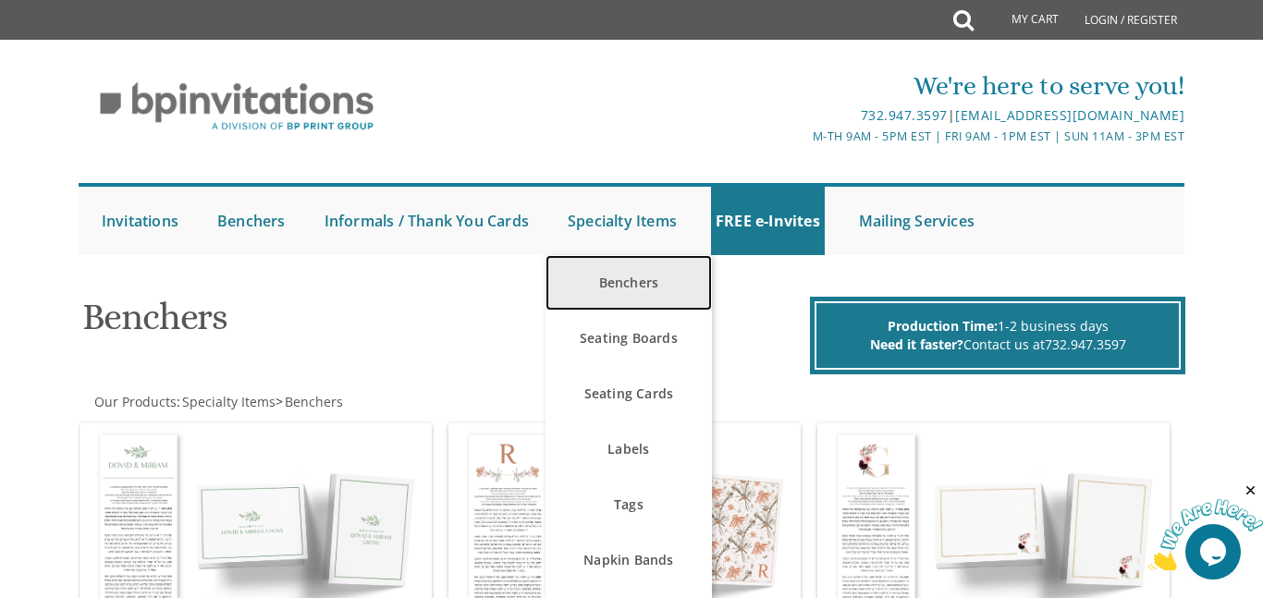
click at [612, 292] on link "Benchers" at bounding box center [629, 282] width 166 height 55
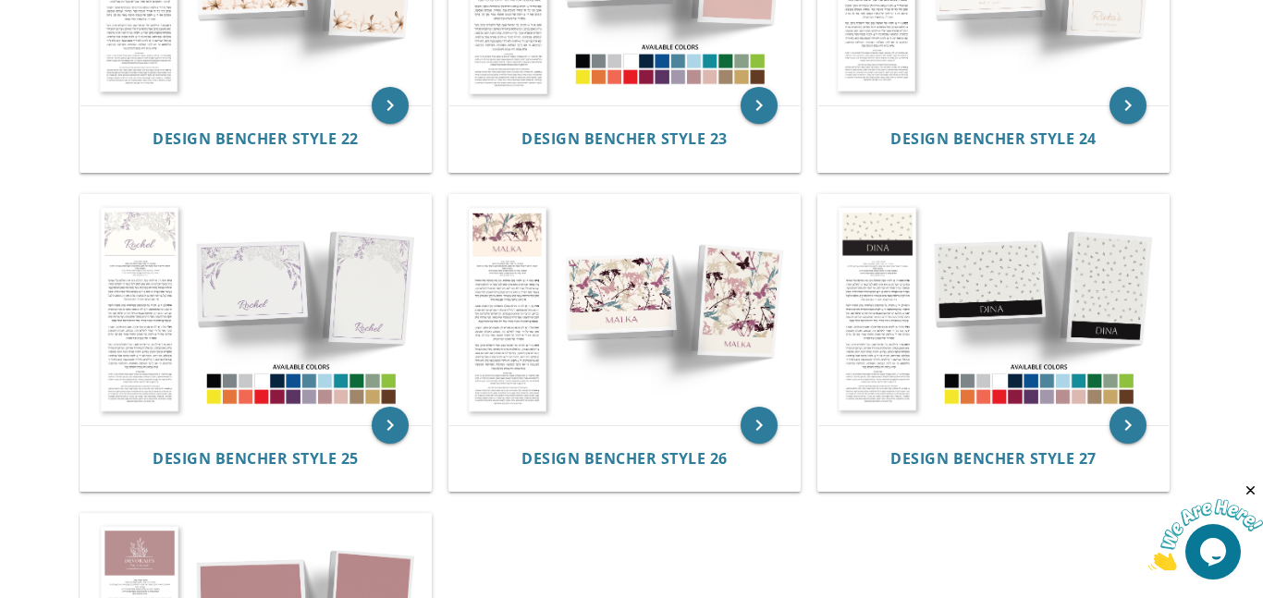
scroll to position [2883, 0]
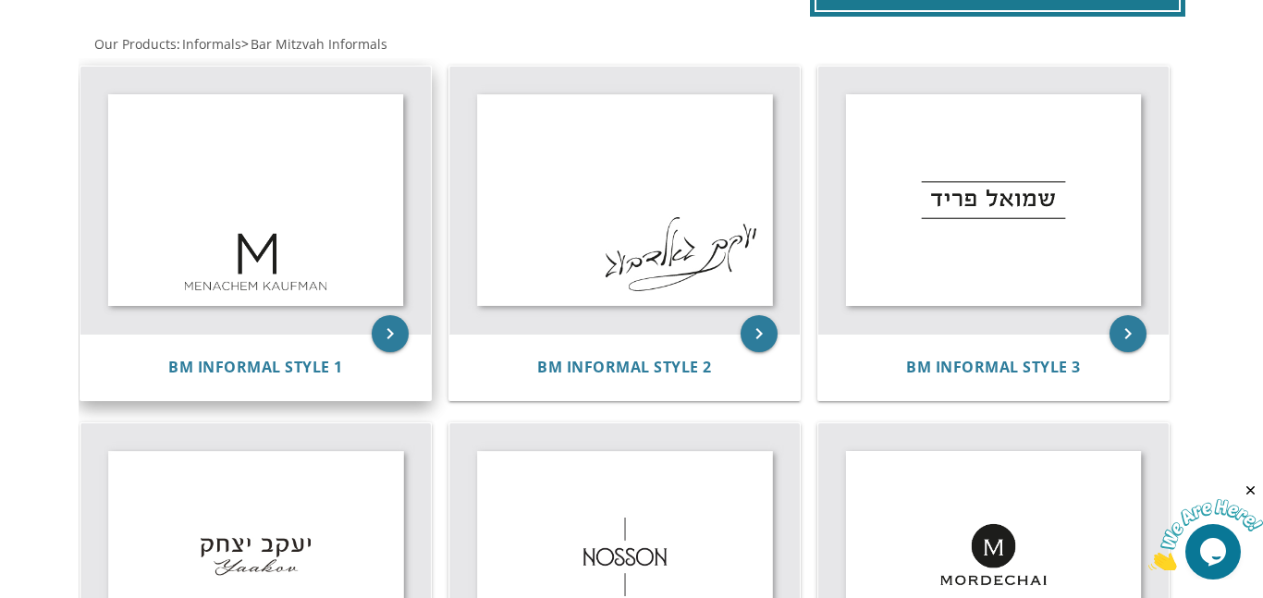
scroll to position [350, 0]
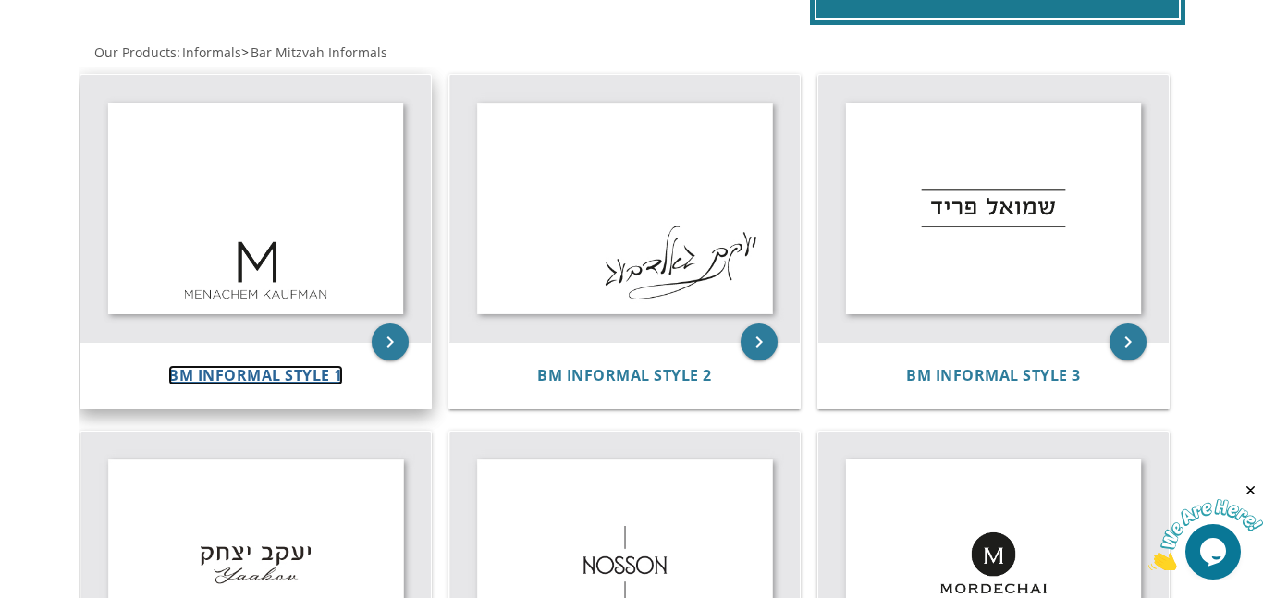
click at [213, 370] on span "BM Informal Style 1" at bounding box center [255, 375] width 175 height 20
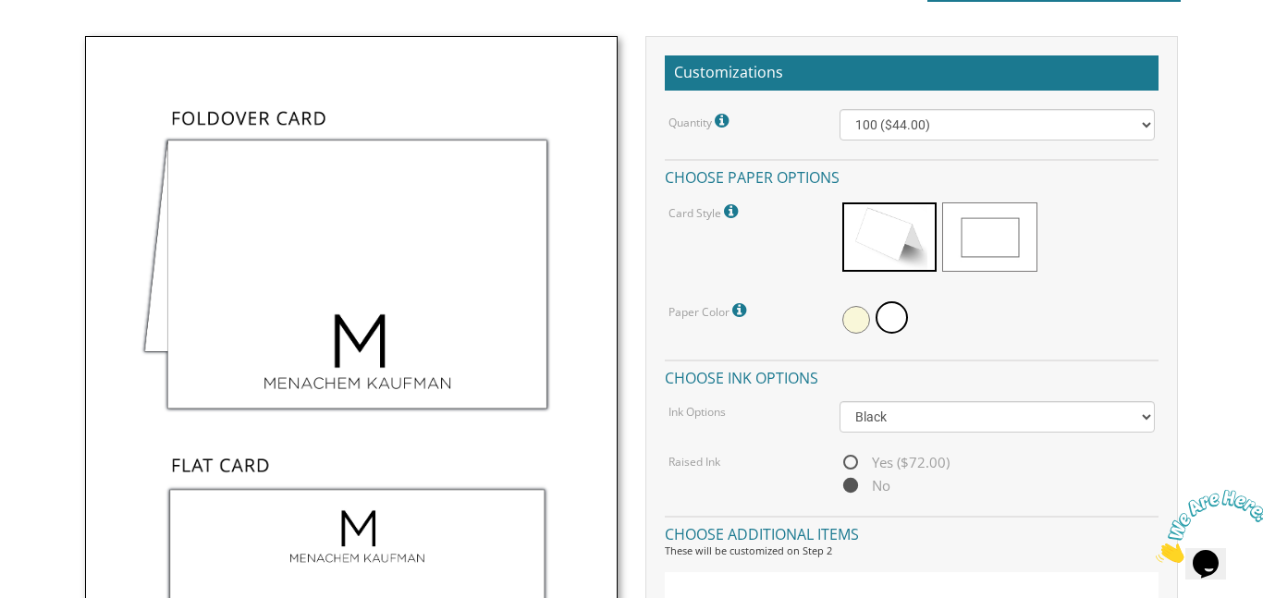
scroll to position [480, 0]
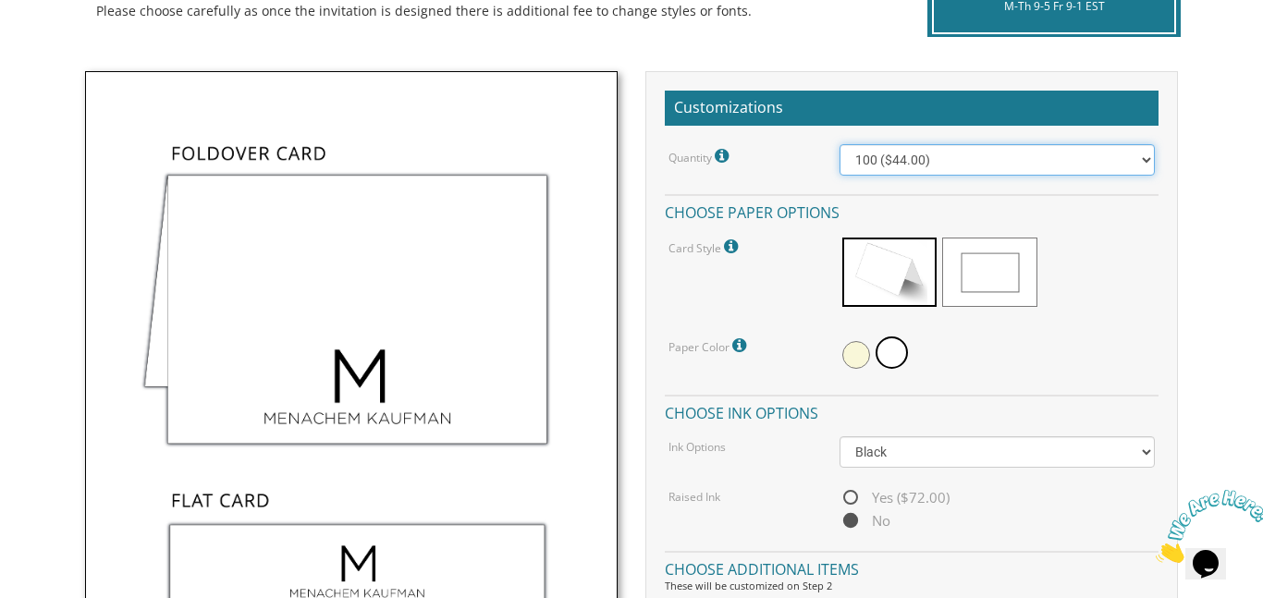
click at [1150, 151] on select "100 ($44.00) 200 ($63.00) 300 ($82.00) 400 ($101.00) 500 ($120.00) 600 ($139.00…" at bounding box center [997, 159] width 315 height 31
click at [840, 144] on select "100 ($44.00) 200 ($63.00) 300 ($82.00) 400 ($101.00) 500 ($120.00) 600 ($139.00…" at bounding box center [997, 159] width 315 height 31
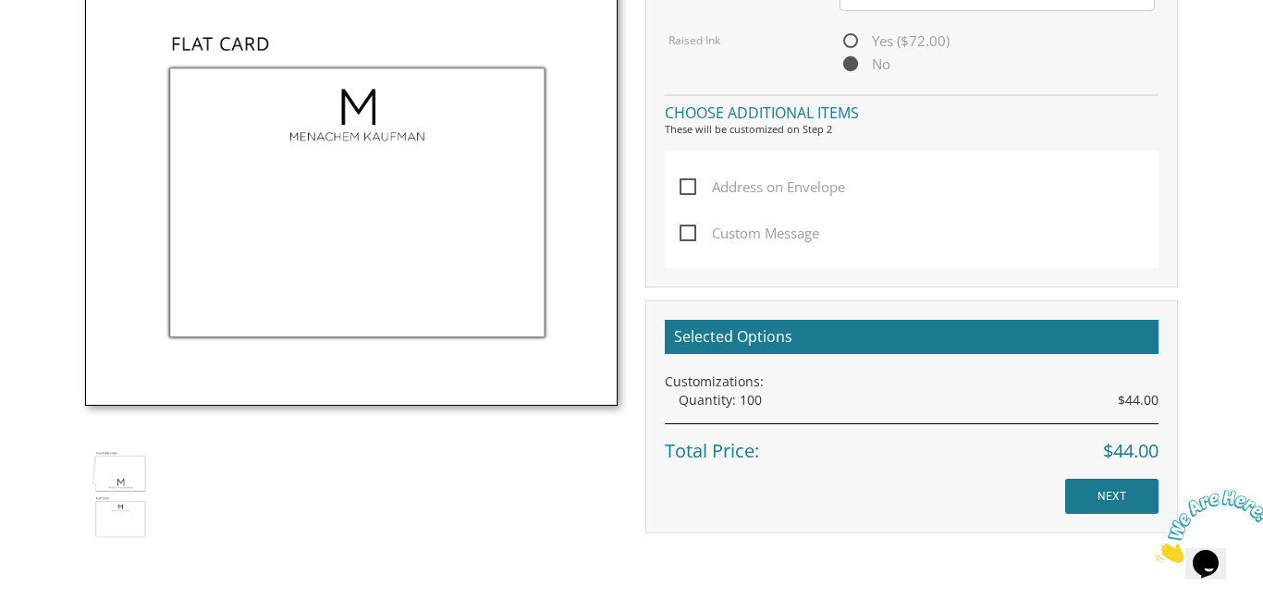
scroll to position [983, 0]
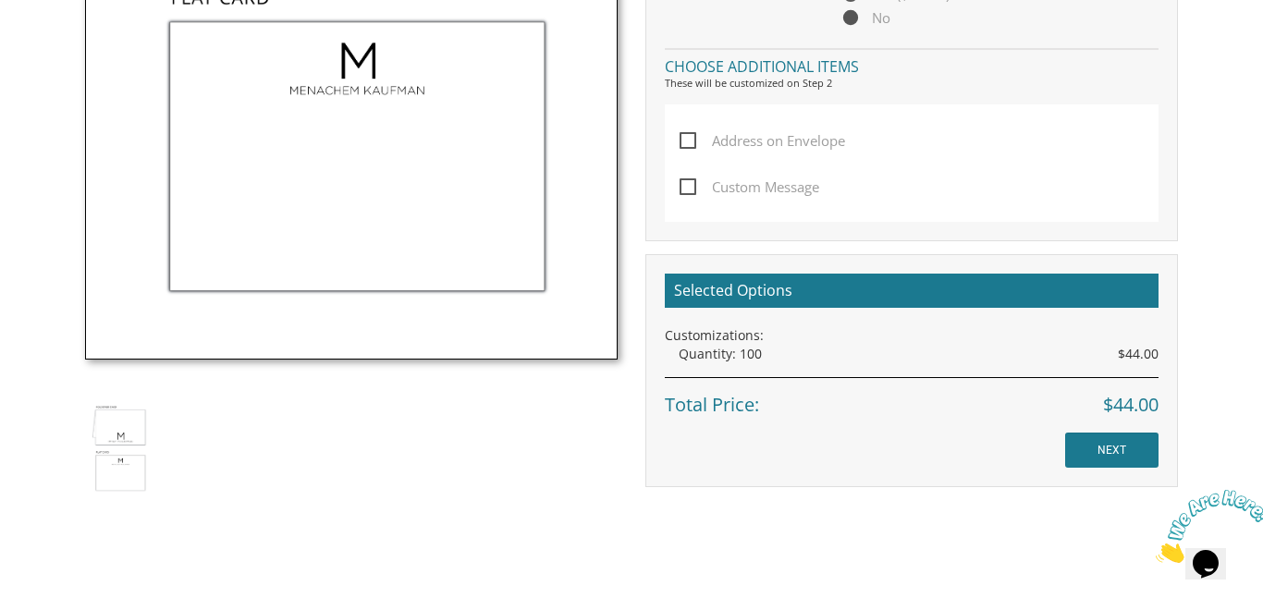
click at [688, 143] on span "Address on Envelope" at bounding box center [763, 140] width 166 height 23
click at [688, 143] on input "Address on Envelope" at bounding box center [686, 139] width 12 height 12
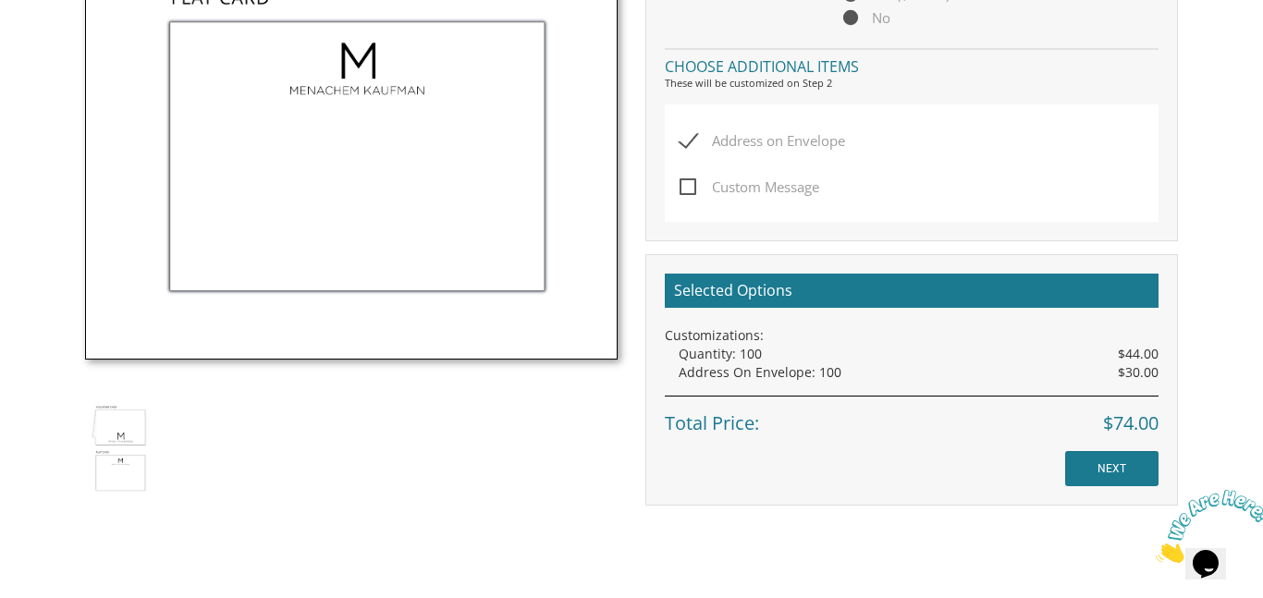
click at [687, 141] on span "Address on Envelope" at bounding box center [763, 140] width 166 height 23
click at [687, 141] on input "Address on Envelope" at bounding box center [686, 139] width 12 height 12
checkbox input "false"
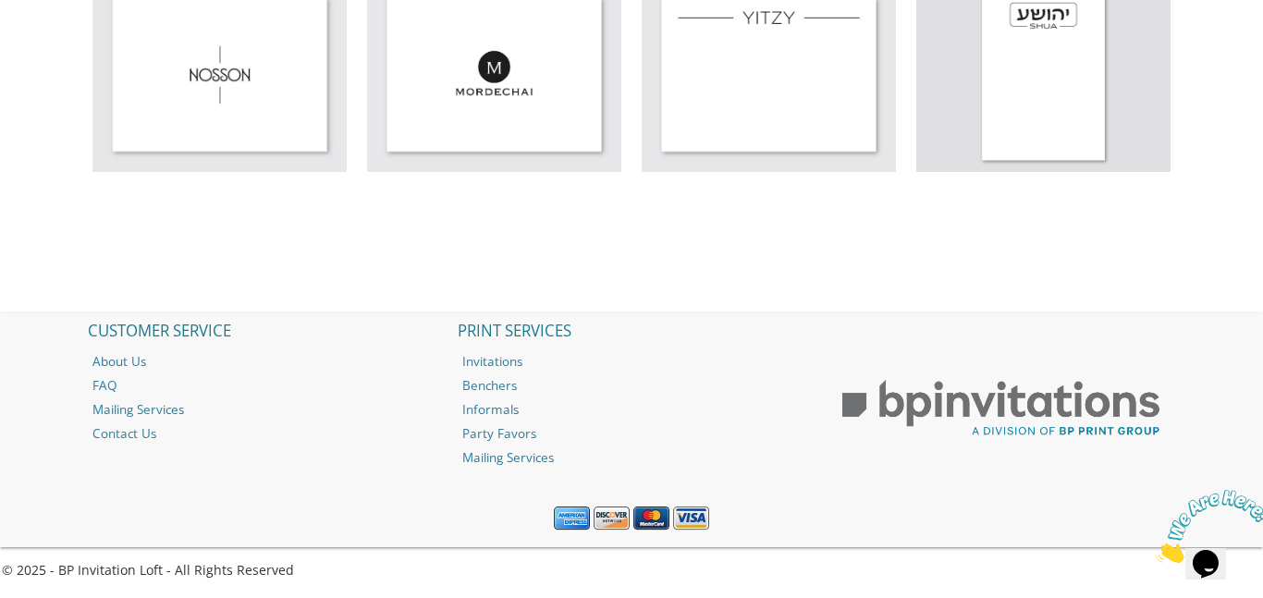
scroll to position [0, 0]
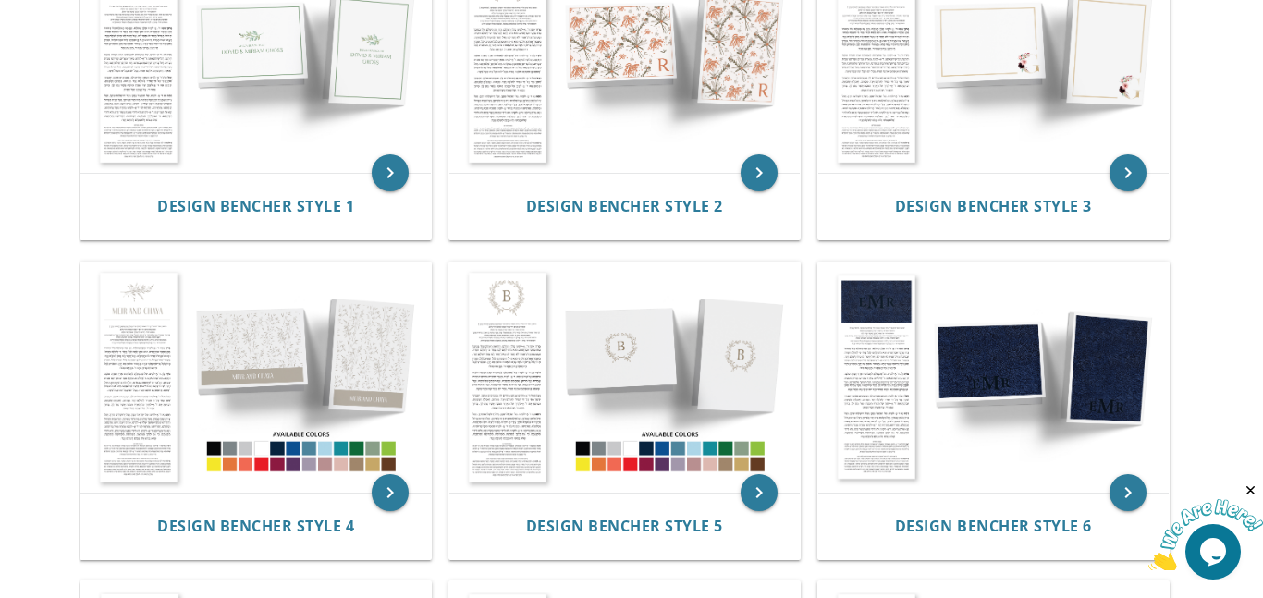
scroll to position [373, 0]
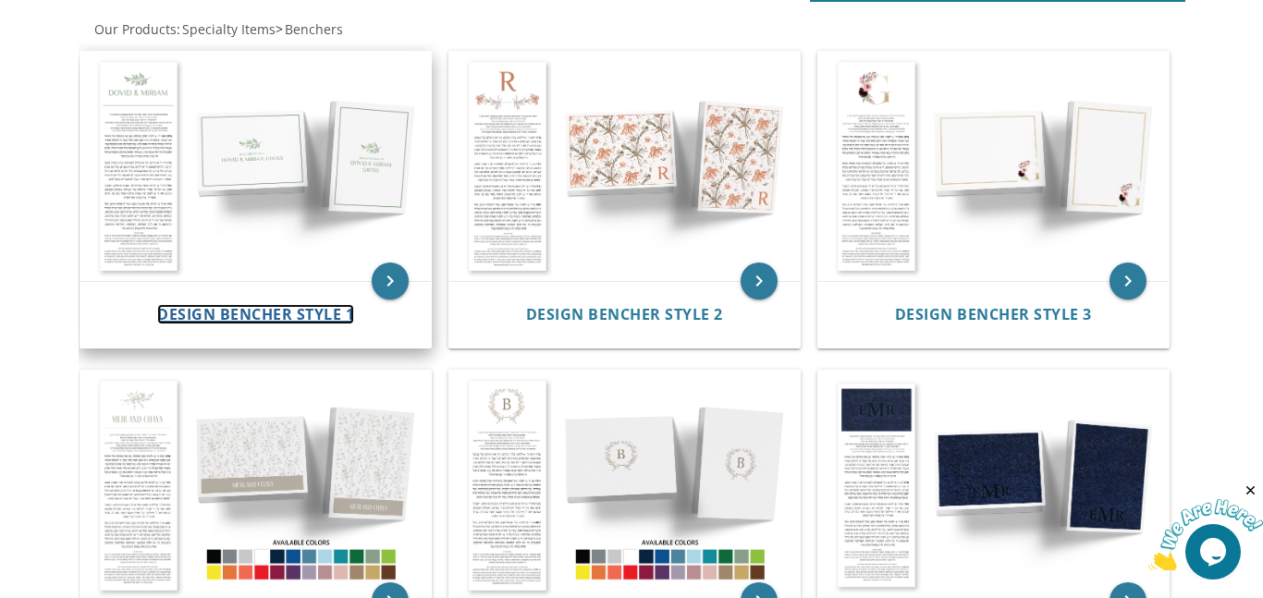
click at [284, 312] on span "Design Bencher Style 1" at bounding box center [255, 314] width 197 height 20
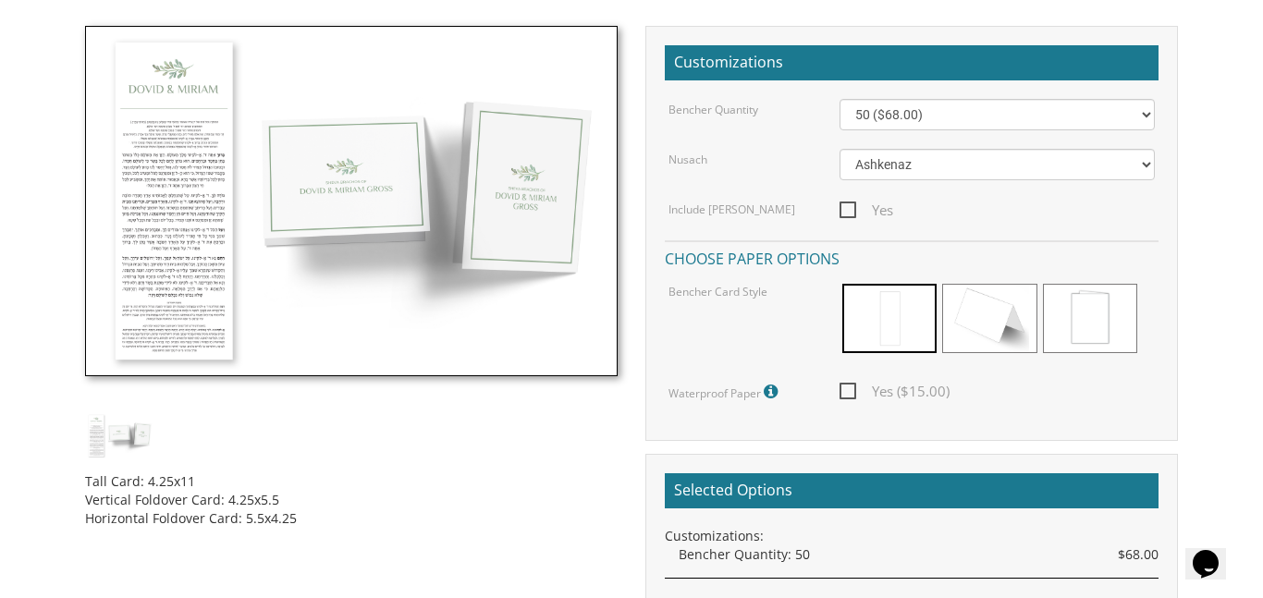
scroll to position [551, 0]
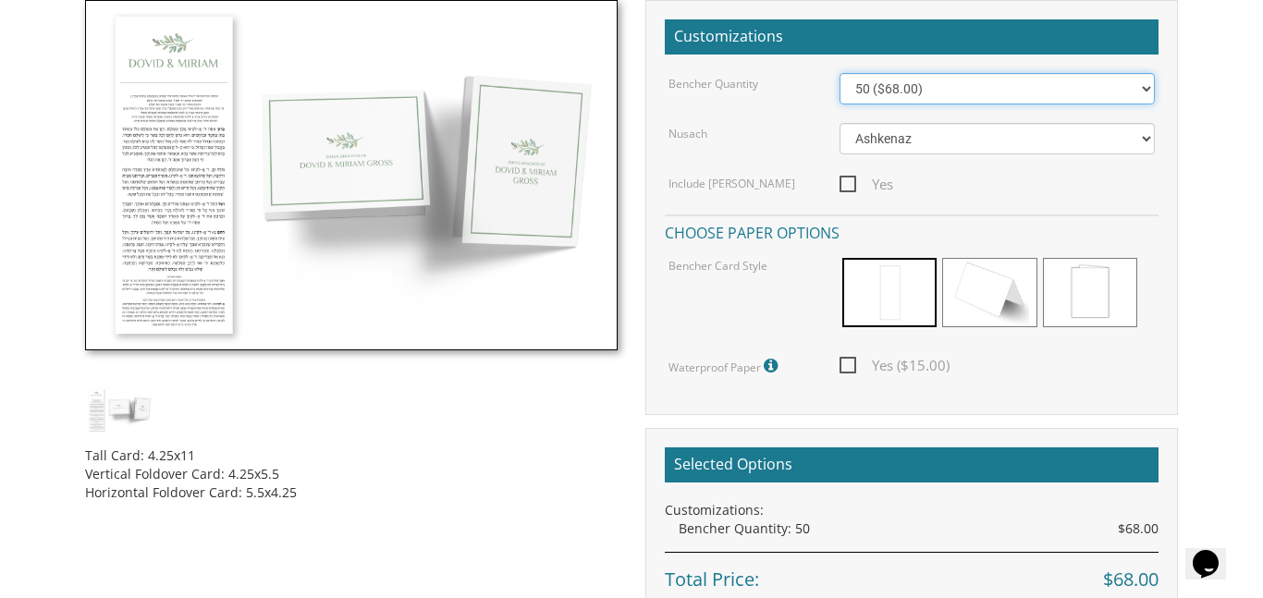
click at [1144, 84] on select "50 ($68.00) 60 ($74.80) 70 ($81.60) 80 ($88.40) 90 ($95.20) 100 ($102.00) 125 (…" at bounding box center [997, 88] width 315 height 31
select select "100"
click at [840, 73] on select "50 ($68.00) 60 ($74.80) 70 ($81.60) 80 ($88.40) 90 ($95.20) 100 ($102.00) 125 (…" at bounding box center [997, 88] width 315 height 31
